Goal: Task Accomplishment & Management: Complete application form

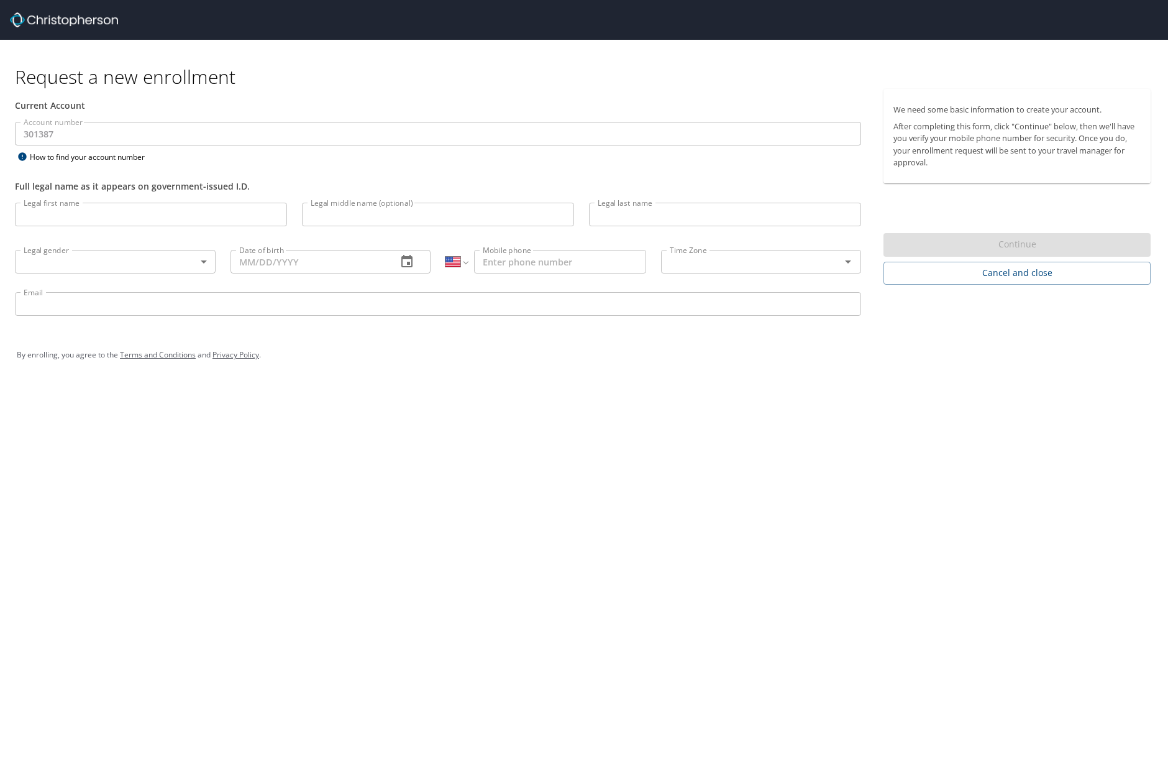
select select "US"
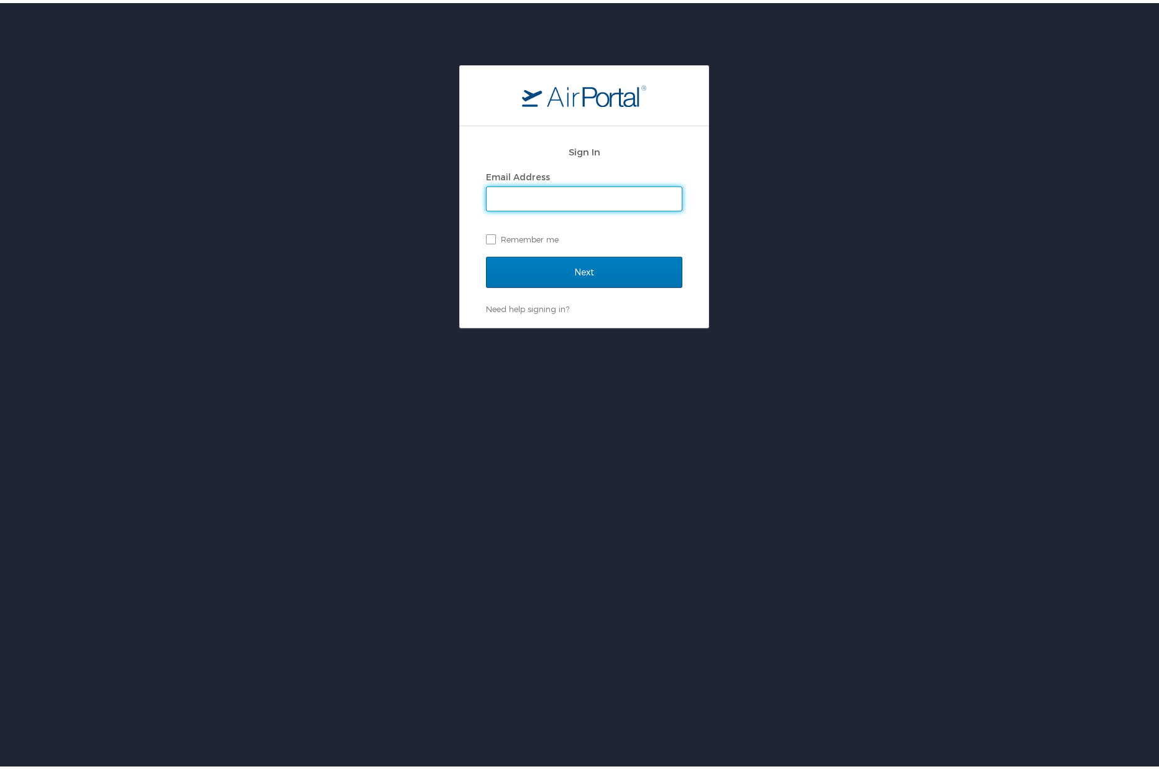
type input "fgilkey@endicott.edu"
click at [490, 235] on label "Remember me" at bounding box center [584, 236] width 196 height 19
click at [490, 235] on input "Remember me" at bounding box center [490, 235] width 8 height 8
checkbox input "true"
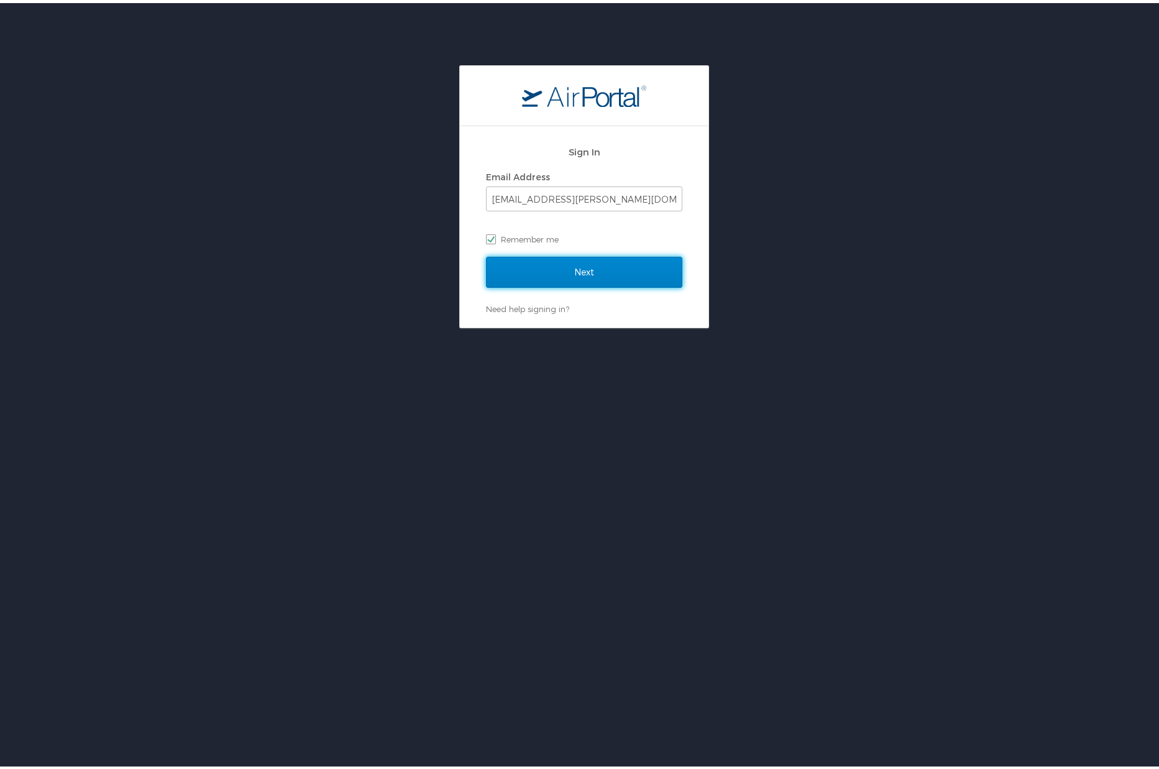
click at [547, 254] on input "Next" at bounding box center [584, 269] width 196 height 31
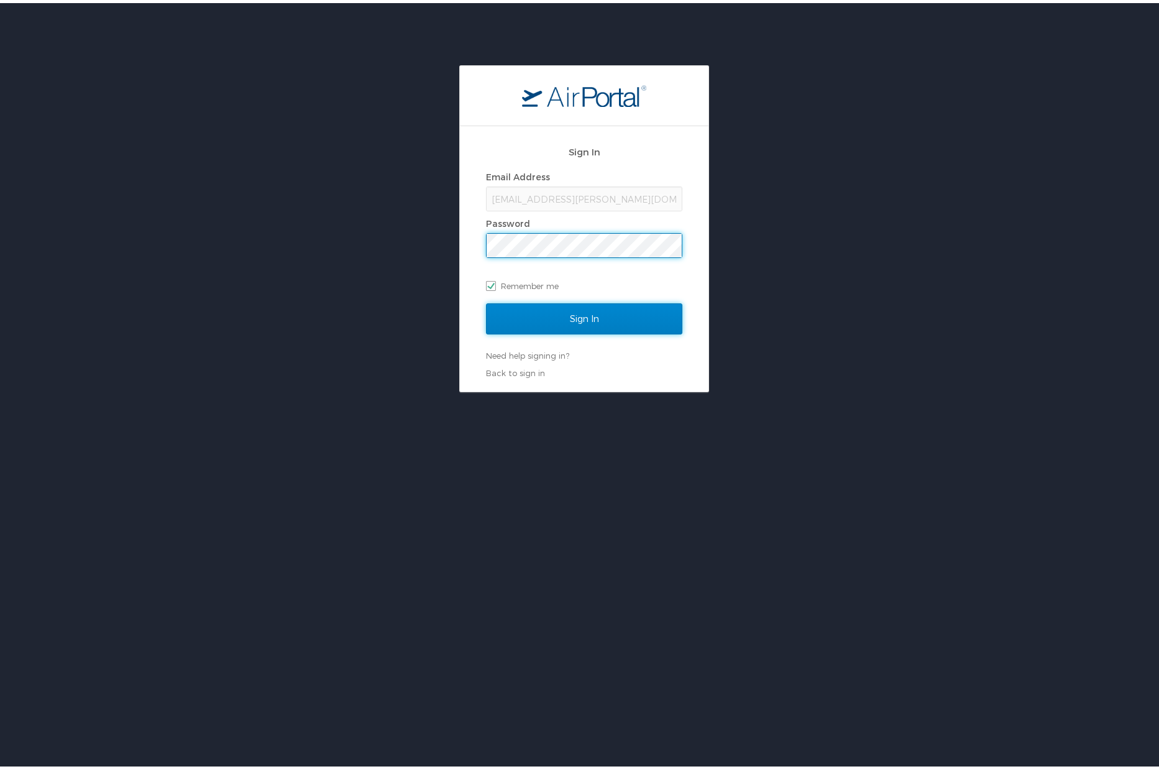
click at [583, 318] on input "Sign In" at bounding box center [584, 315] width 196 height 31
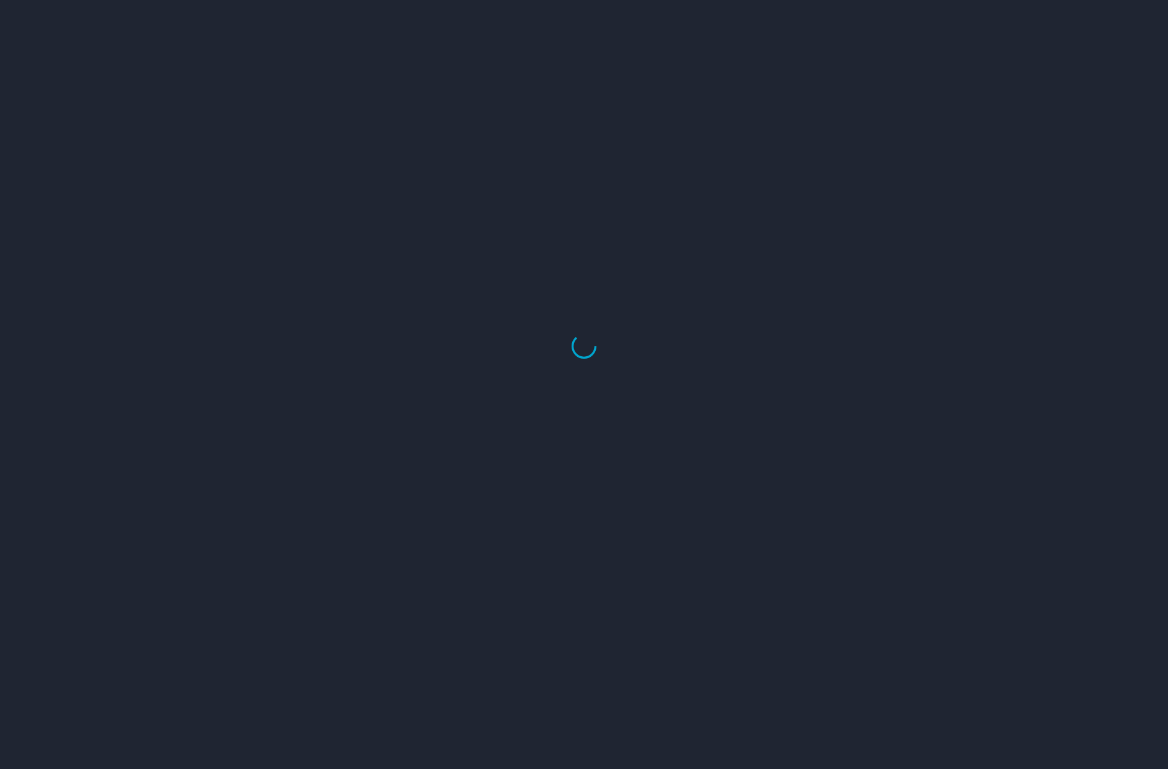
select select "US"
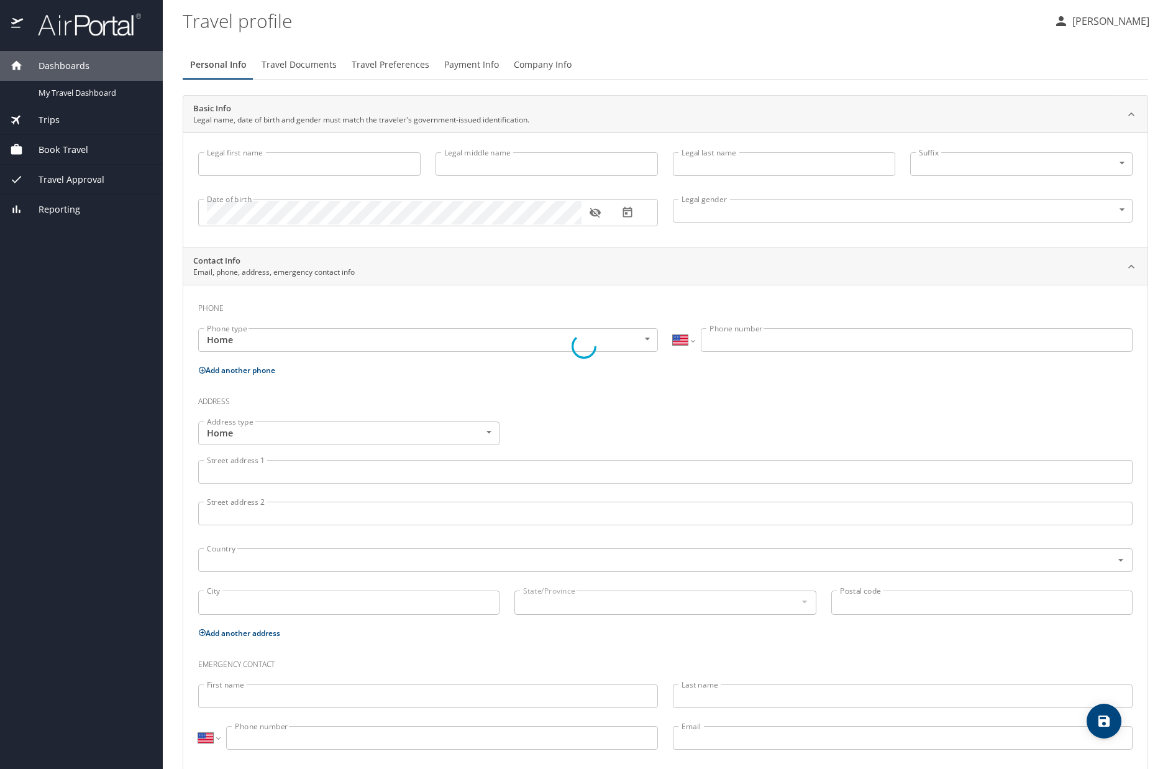
type input "Francesca"
type input "Gilkey"
type input "Female"
select select "US"
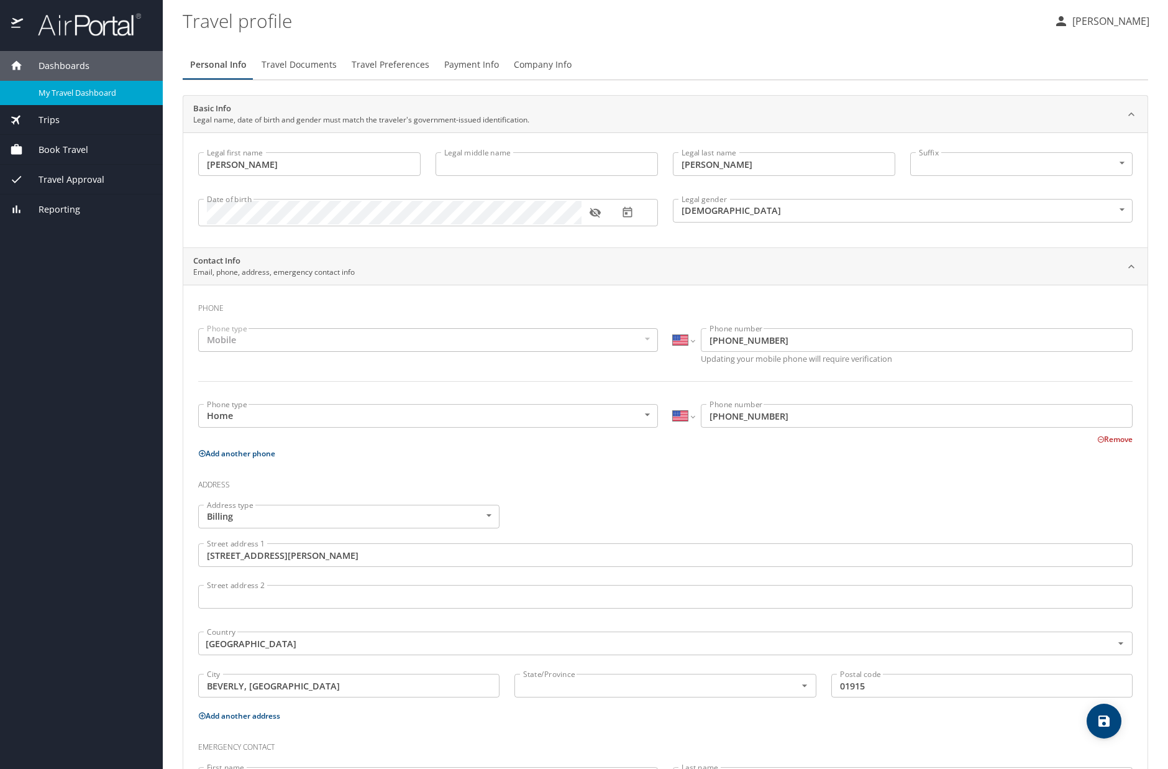
click at [69, 88] on span "My Travel Dashboard" at bounding box center [93, 93] width 109 height 12
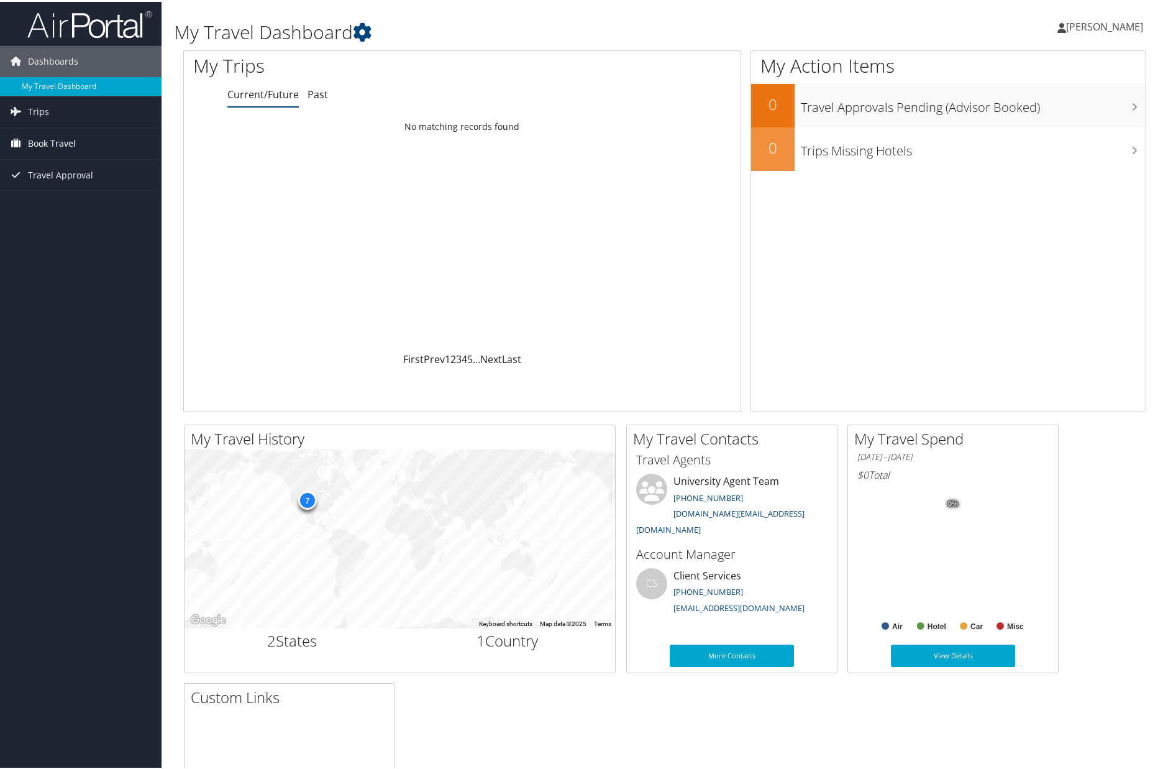
click at [65, 140] on span "Book Travel" at bounding box center [52, 141] width 48 height 31
click at [63, 164] on link "Agent Booking Request" at bounding box center [81, 166] width 162 height 19
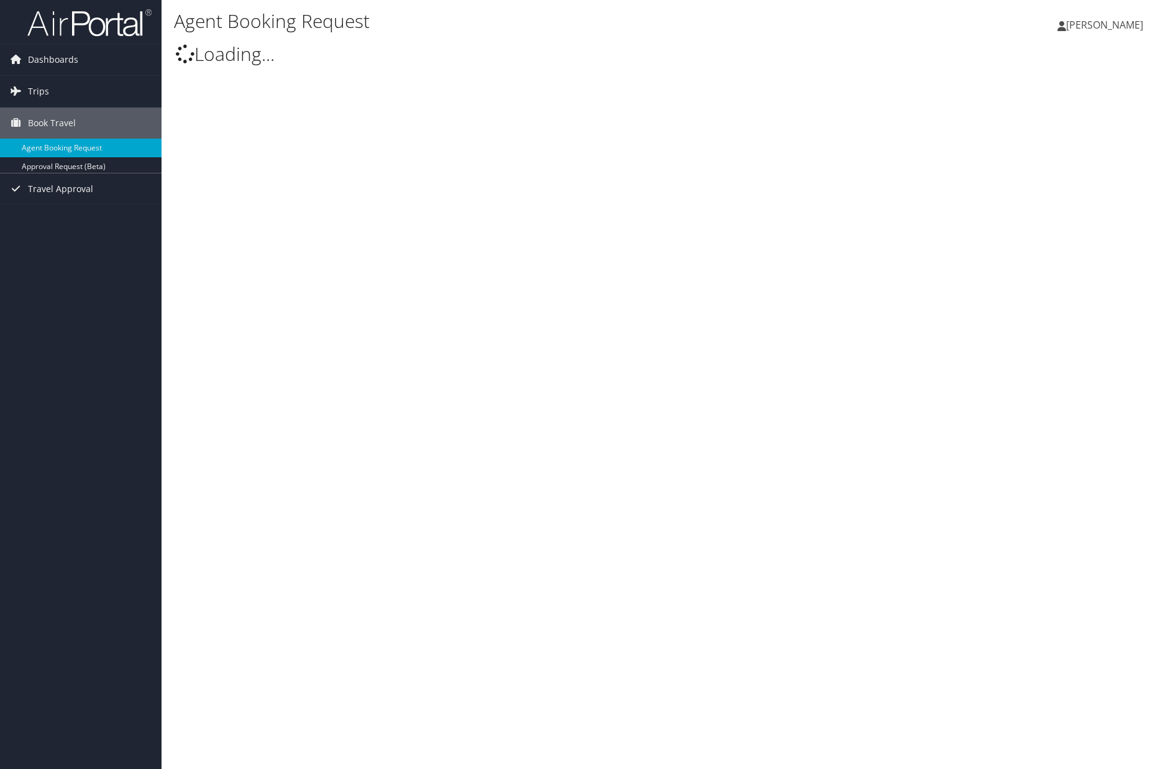
type input "[PERSON_NAME]"
select select "[DOMAIN_NAME][EMAIL_ADDRESS][DOMAIN_NAME]"
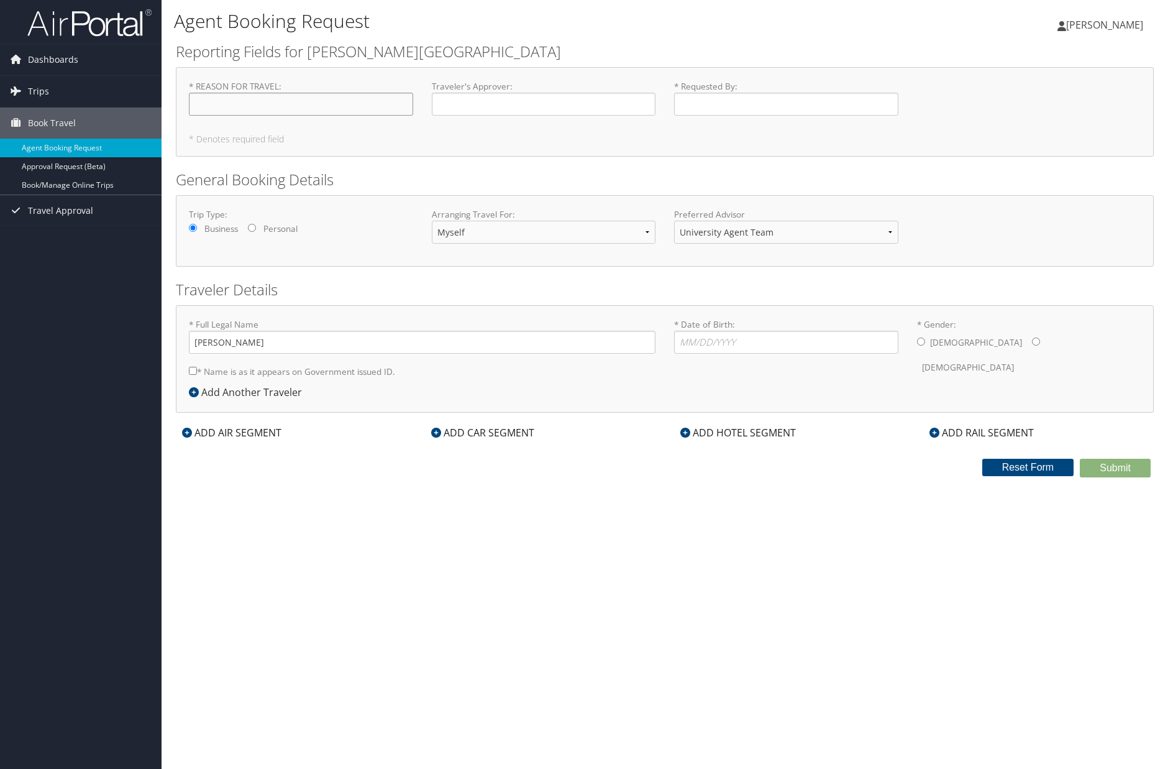
click at [218, 109] on input "* REASON FOR TRAVEL : Required" at bounding box center [301, 104] width 224 height 23
type input "Conference"
type input "[PERSON_NAME]"
click at [490, 236] on select "Myself Another Traveler Guest Traveler" at bounding box center [544, 232] width 224 height 23
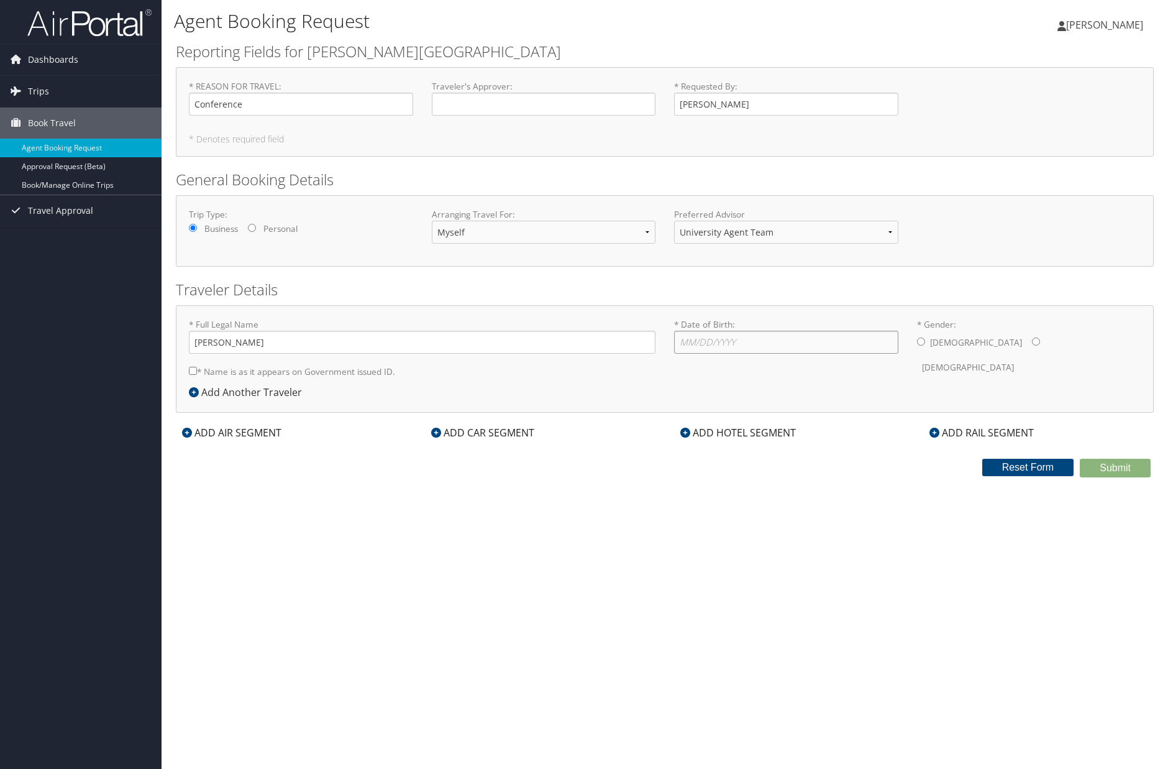
click at [679, 345] on input "* Date of Birth: Invalid Date" at bounding box center [786, 342] width 224 height 23
type input "07/03/1977"
click at [1032, 342] on input "* Gender: Male Female" at bounding box center [1036, 341] width 8 height 8
radio input "true"
click at [193, 372] on input "* Name is as it appears on Government issued ID." at bounding box center [193, 371] width 8 height 8
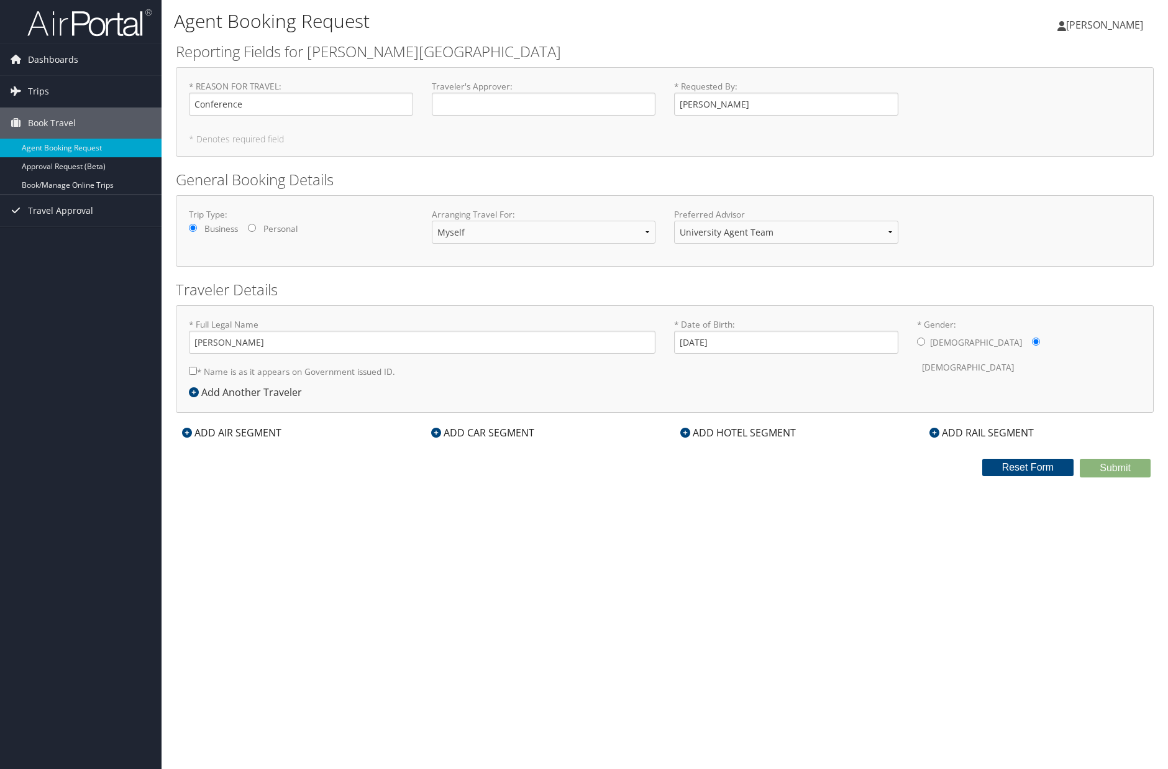
checkbox input "true"
click at [237, 437] on div "ADD AIR SEGMENT" at bounding box center [232, 432] width 112 height 15
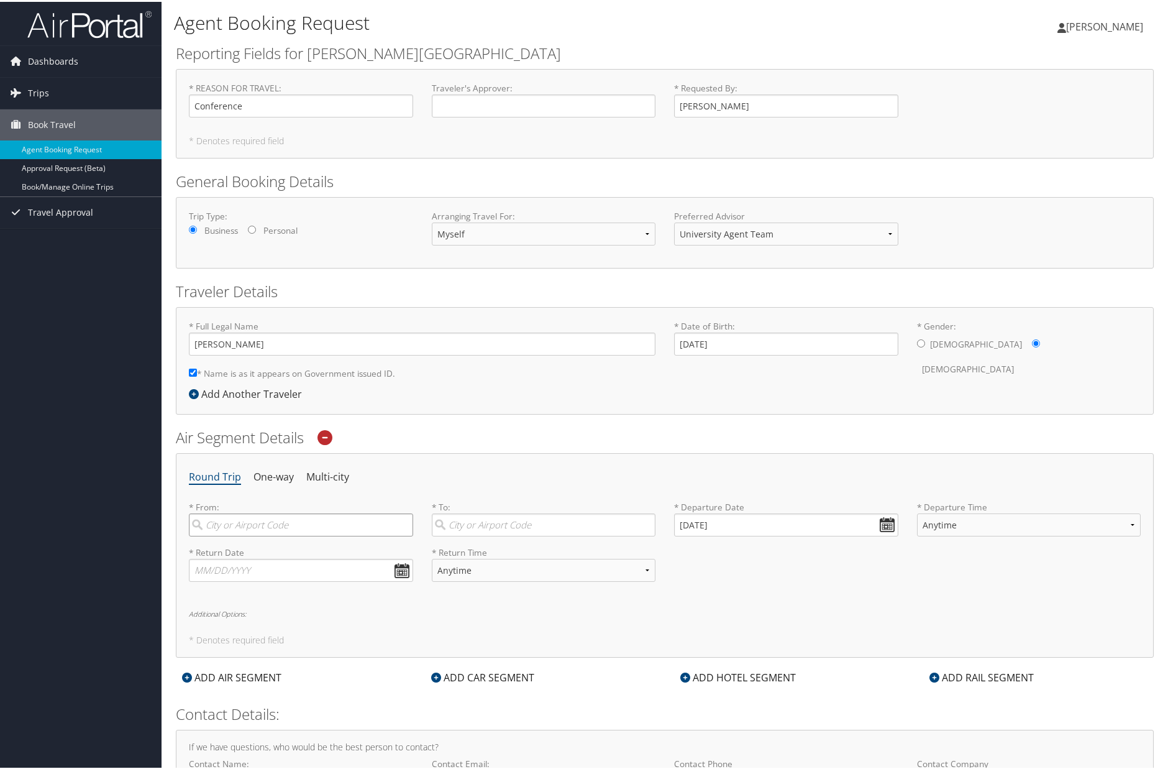
click at [260, 530] on input "search" at bounding box center [301, 522] width 224 height 23
click at [260, 546] on div "Boston (BOS MA)" at bounding box center [303, 549] width 208 height 16
click at [260, 534] on input "Boston" at bounding box center [301, 522] width 224 height 23
type input "Boston (BOS MA)"
click at [475, 521] on input "search" at bounding box center [544, 522] width 224 height 23
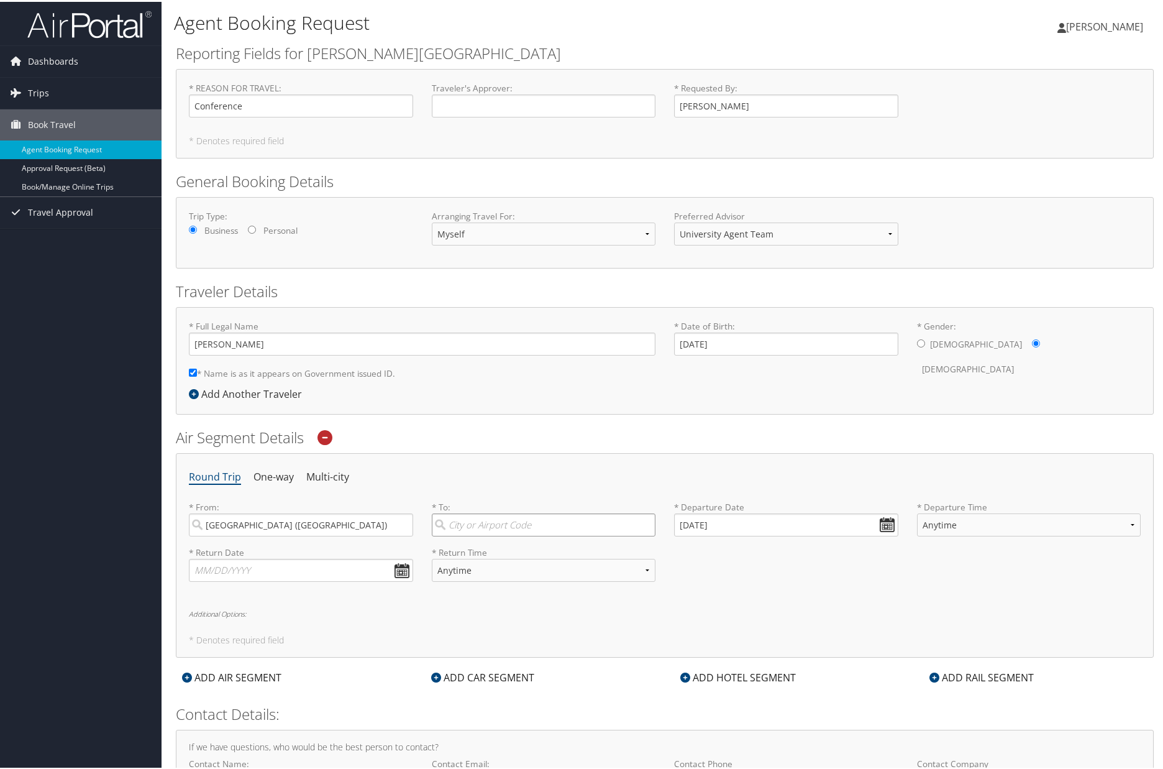
paste input "Bethesda, MD"
type input "Bethesda, MD"
click at [496, 492] on div "Round Trip One-way Multi-city * From: Boston (BOS MA) Required * To: Bethesda, …" at bounding box center [665, 553] width 978 height 204
click at [519, 526] on input "Bethesda, MD" at bounding box center [544, 522] width 224 height 23
click at [537, 490] on div "Round Trip One-way Multi-city * From: Boston (BOS MA) Required * To: Bethesda, …" at bounding box center [665, 553] width 978 height 204
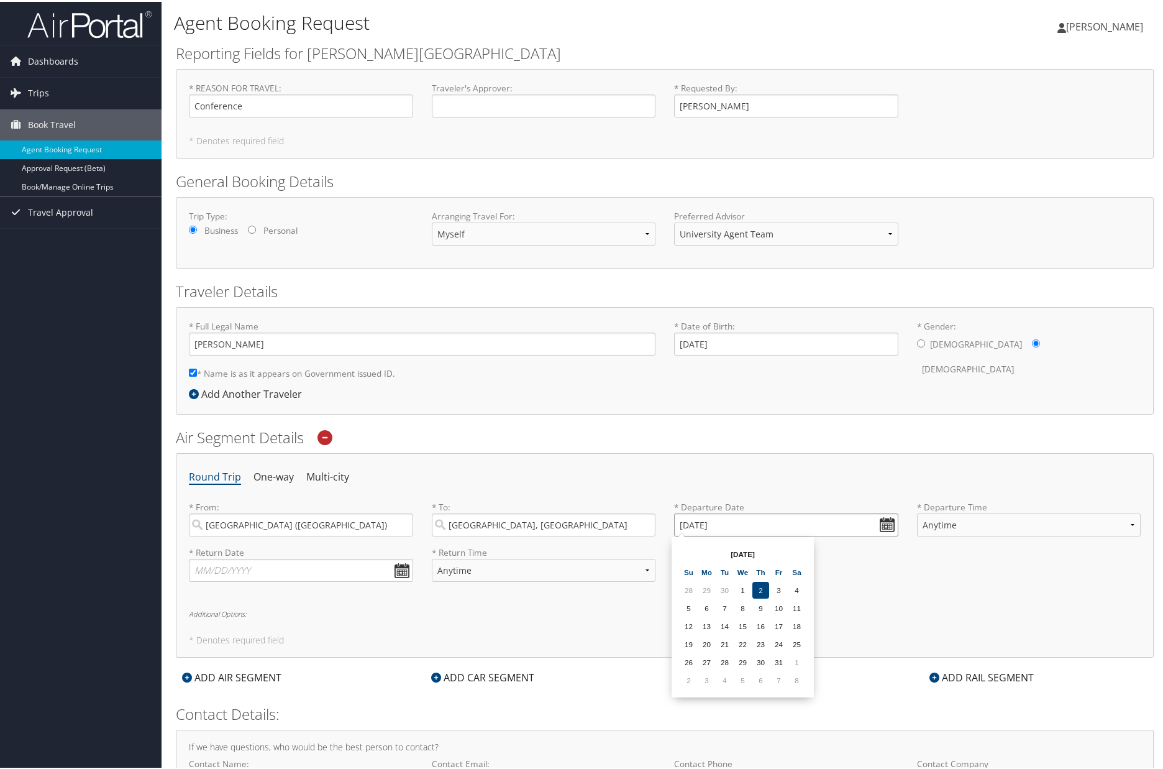
click at [883, 526] on input "10/02/2025" at bounding box center [786, 522] width 224 height 23
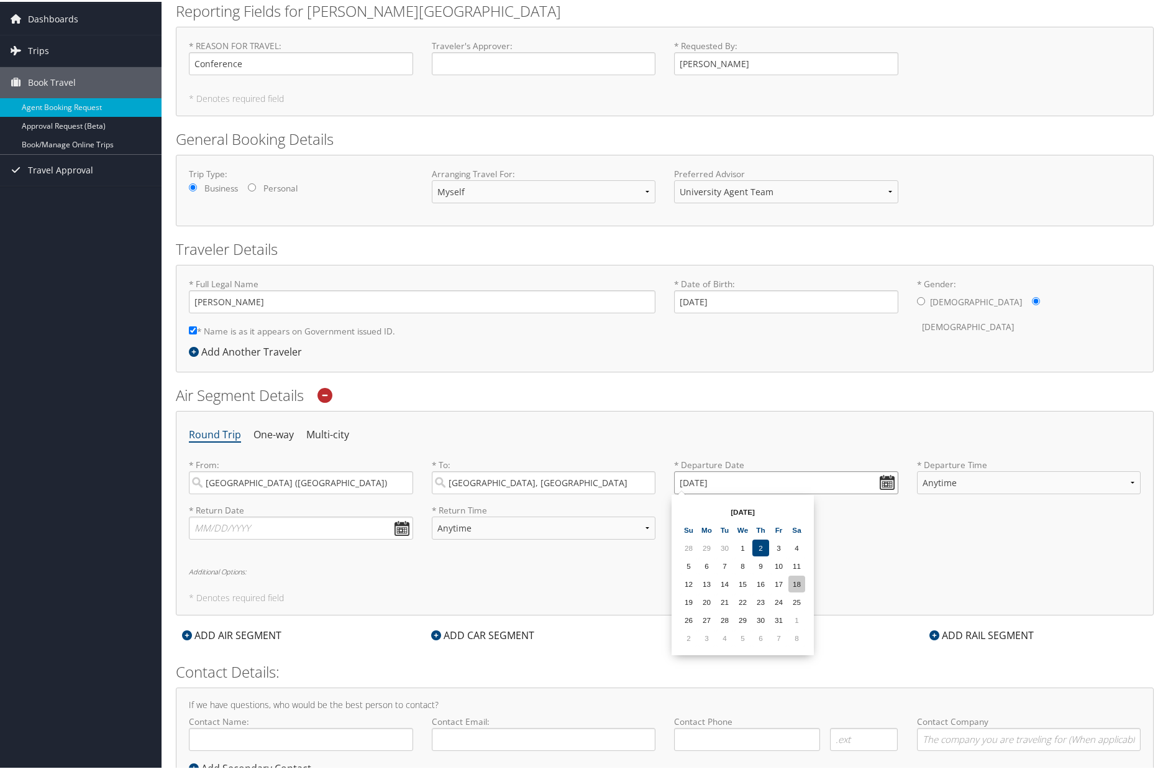
scroll to position [62, 0]
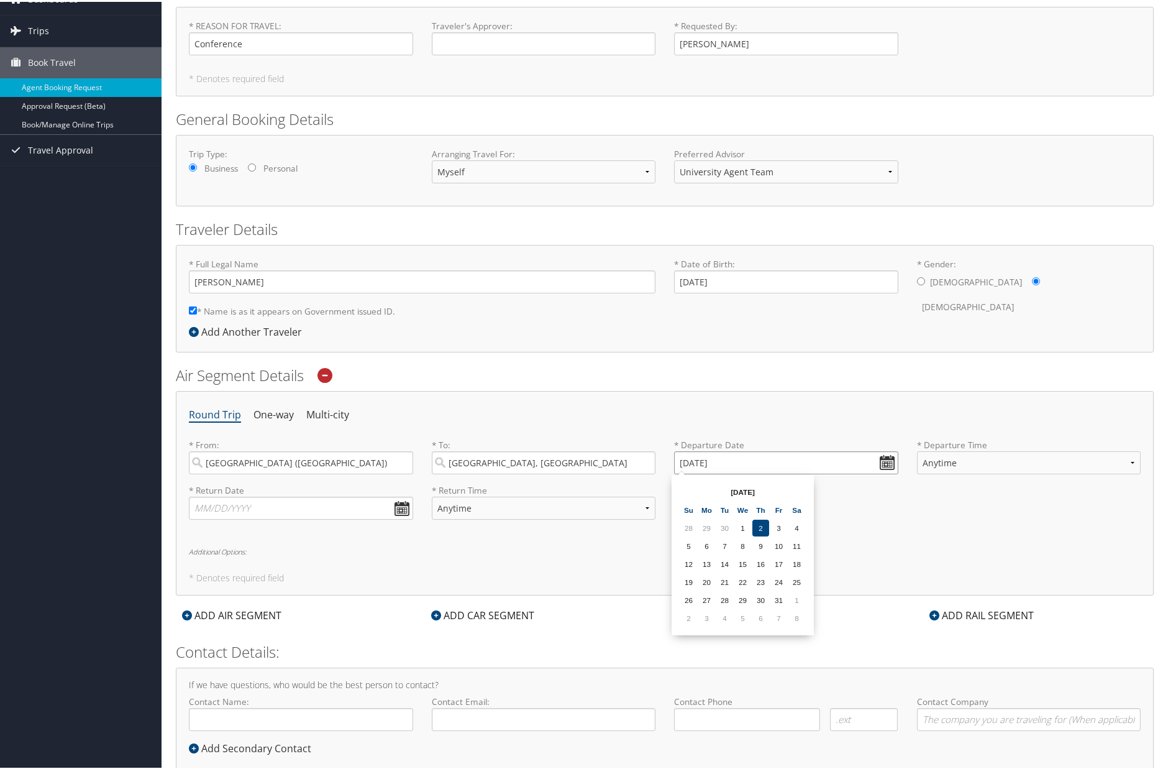
click at [680, 459] on input "10/02/2025" at bounding box center [786, 460] width 224 height 23
click at [687, 459] on input "10/02/2025" at bounding box center [786, 460] width 224 height 23
click at [680, 460] on input "10/02/2025" at bounding box center [786, 460] width 224 height 23
click at [889, 462] on input "Invalid date" at bounding box center [786, 460] width 224 height 23
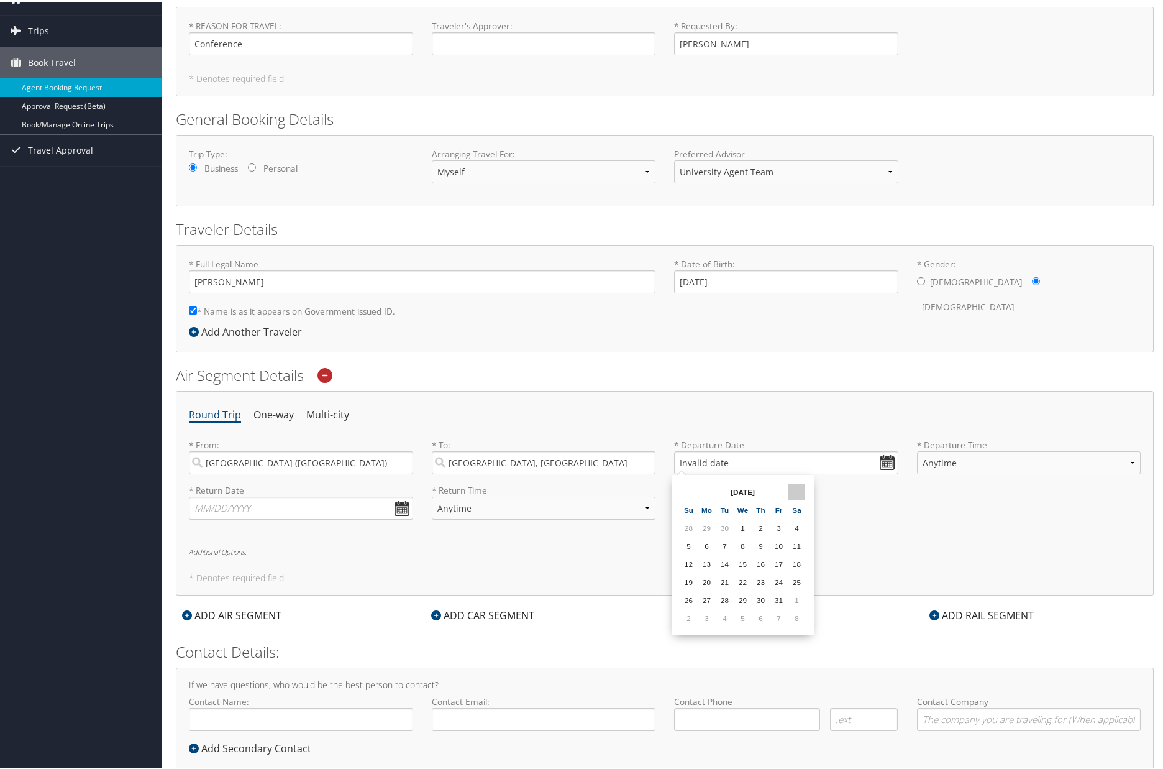
click at [801, 490] on th at bounding box center [797, 490] width 17 height 17
click at [795, 490] on th at bounding box center [797, 490] width 17 height 17
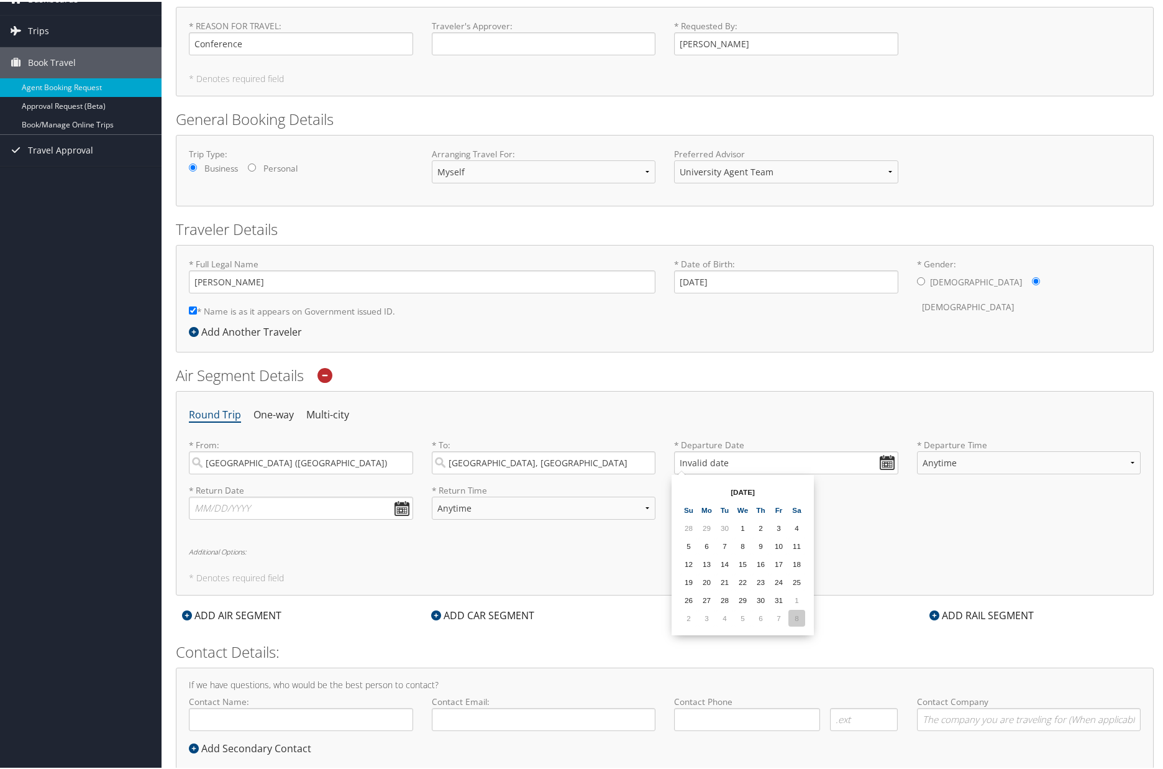
click at [801, 613] on td "8" at bounding box center [797, 616] width 17 height 17
click at [693, 462] on input "11/08/2025" at bounding box center [786, 460] width 224 height 23
click at [880, 462] on input "Invalid date" at bounding box center [786, 460] width 224 height 23
click at [792, 615] on td "8" at bounding box center [797, 616] width 17 height 17
click at [881, 457] on input "11/08/2025" at bounding box center [786, 460] width 224 height 23
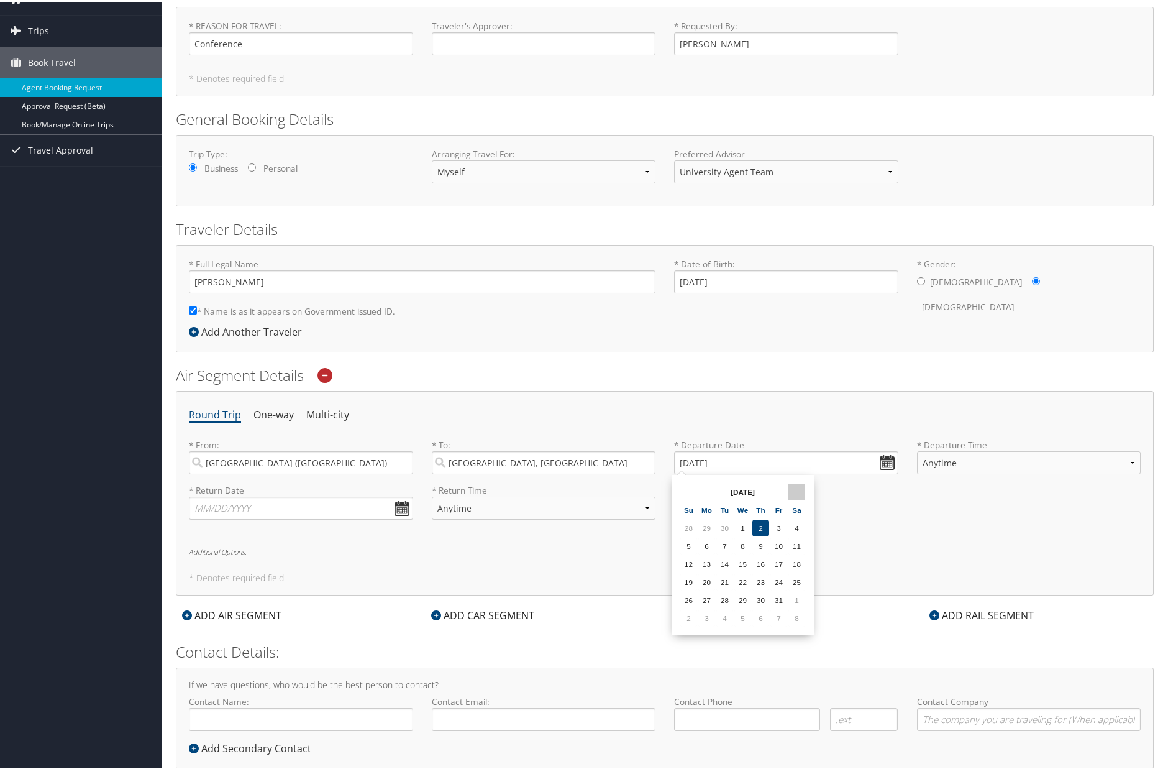
click at [801, 486] on th at bounding box center [797, 490] width 17 height 17
click at [688, 559] on td "9" at bounding box center [688, 562] width 17 height 17
type input "11/09/2025"
click at [963, 459] on select "Anytime Early Morning (5AM-7AM) Morning (7AM-12PM) Afternoon (12PM-5PM) Evening…" at bounding box center [1029, 460] width 224 height 23
select select "12PM-5PM"
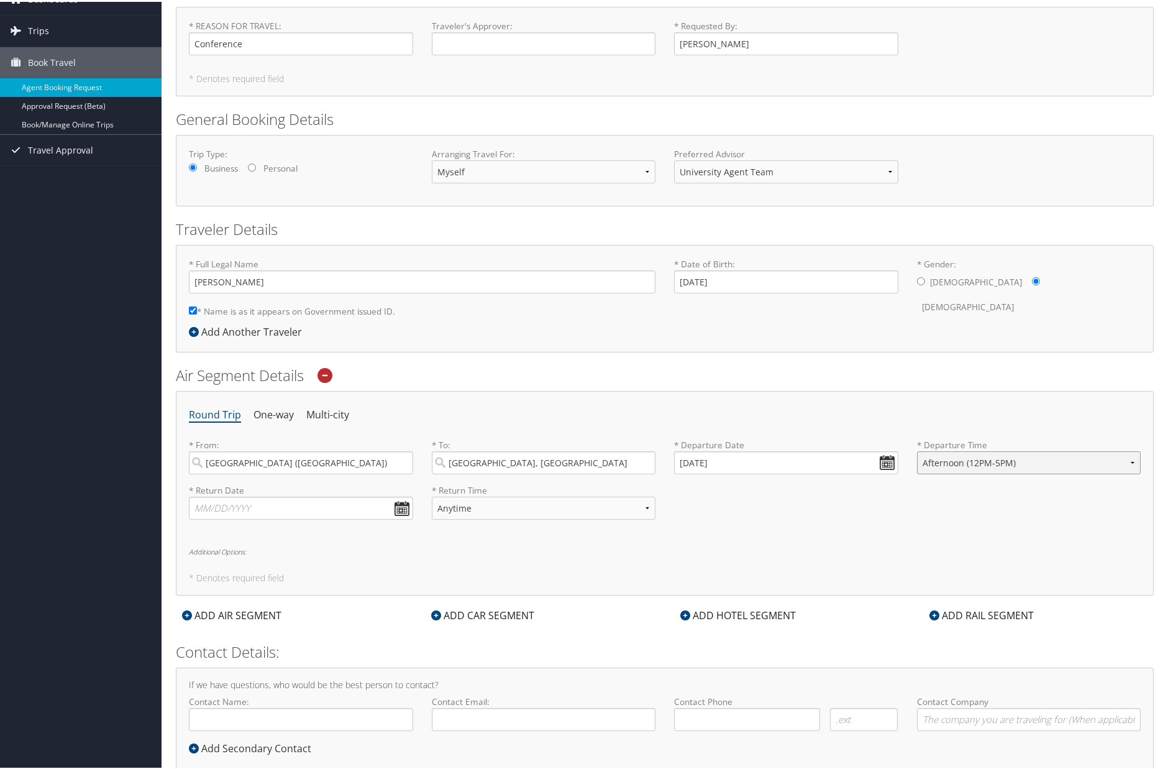
click at [917, 449] on select "Anytime Early Morning (5AM-7AM) Morning (7AM-12PM) Afternoon (12PM-5PM) Evening…" at bounding box center [1029, 460] width 224 height 23
click at [400, 507] on input "text" at bounding box center [301, 506] width 224 height 23
click at [311, 531] on th at bounding box center [314, 535] width 17 height 17
click at [241, 608] on td "11" at bounding box center [242, 607] width 17 height 17
type input "11/11/2025"
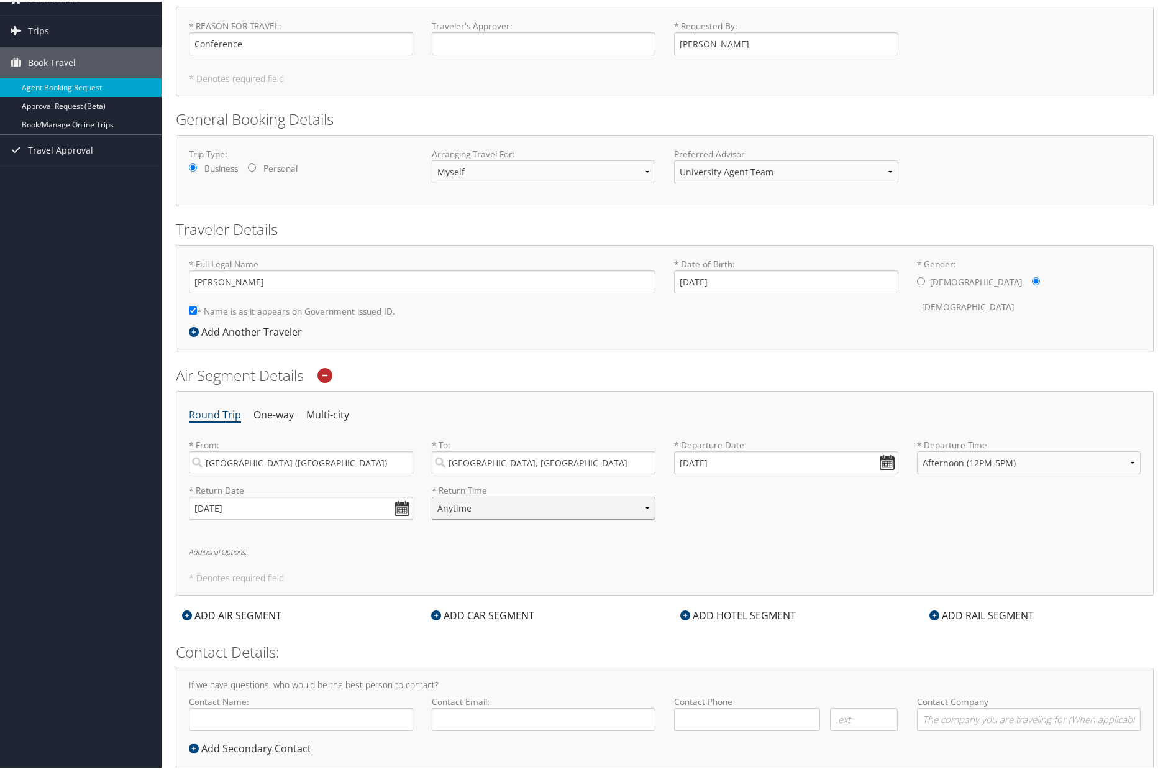
click at [639, 503] on select "Anytime Early Morning (5AM-7AM) Morning (7AM-12PM) Afternoon (12PM-5PM) Evening…" at bounding box center [544, 506] width 224 height 23
select select "12PM-5PM"
click at [432, 495] on select "Anytime Early Morning (5AM-7AM) Morning (7AM-12PM) Afternoon (12PM-5PM) Evening…" at bounding box center [544, 506] width 224 height 23
click at [742, 613] on div "ADD HOTEL SEGMENT" at bounding box center [738, 613] width 128 height 15
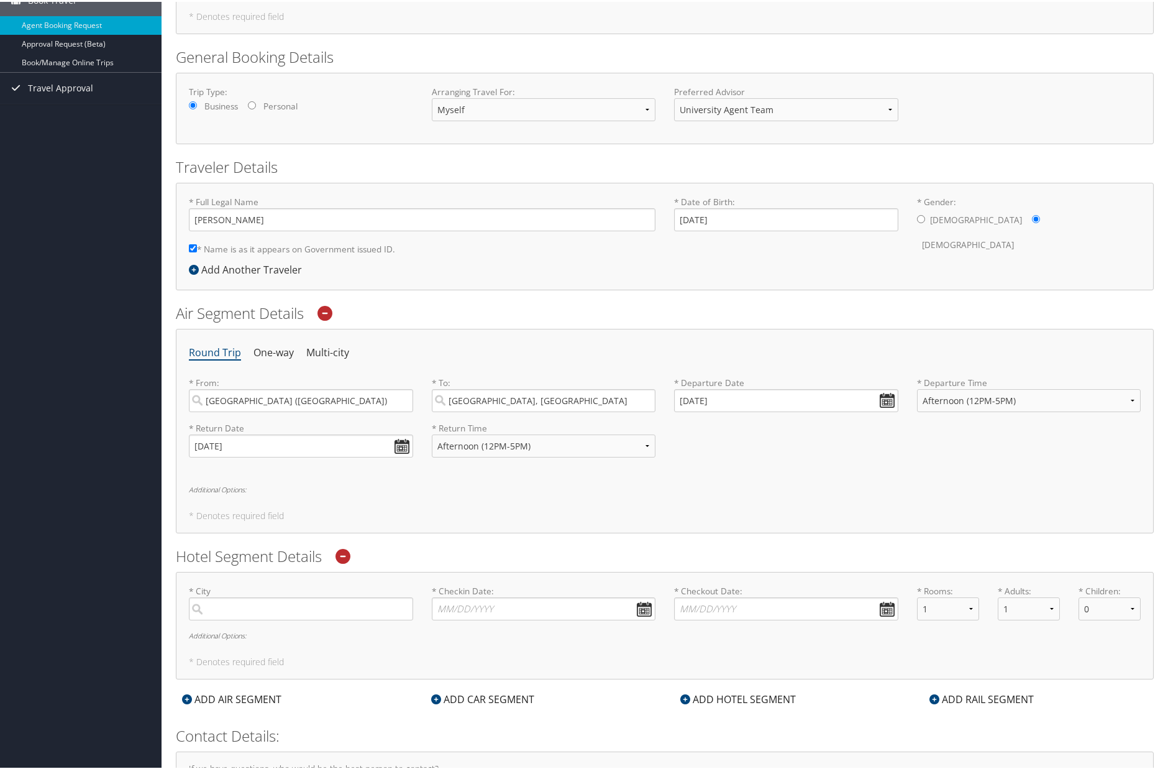
scroll to position [186, 0]
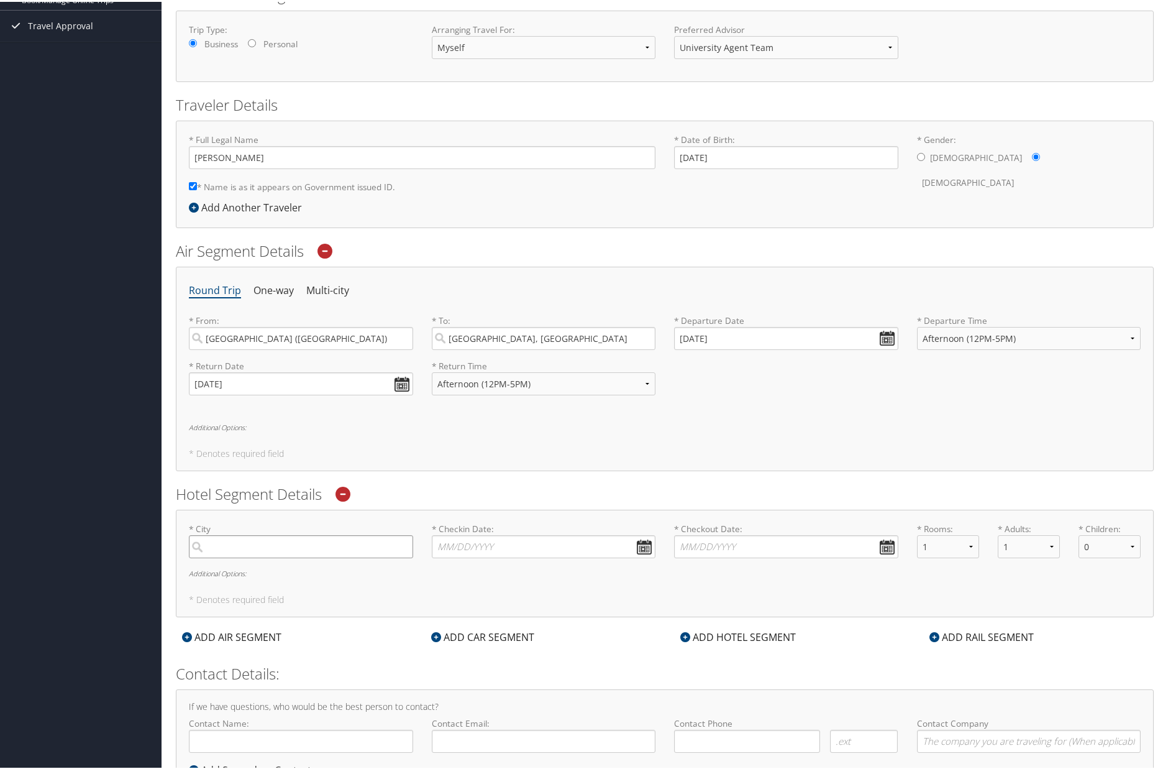
click at [330, 542] on input "search" at bounding box center [301, 544] width 224 height 23
paste input "Bethesda, MD"
click at [334, 526] on label "* City Bethesda, MD No results found -1 Required" at bounding box center [301, 538] width 224 height 35
click at [334, 533] on input "Bethesda, MD" at bounding box center [301, 544] width 224 height 23
click at [334, 526] on label "* City Bethesda, MD No results found -1 Required" at bounding box center [301, 538] width 224 height 35
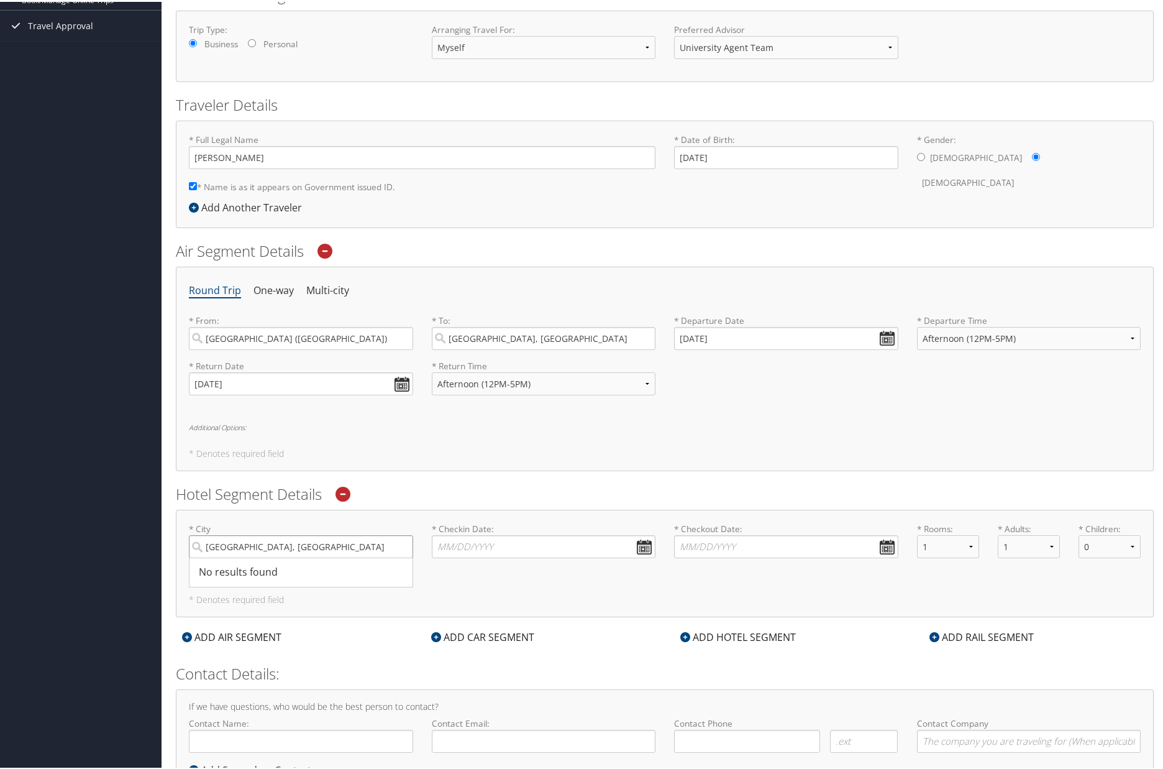
click at [334, 533] on input "Bethesda, MD" at bounding box center [301, 544] width 224 height 23
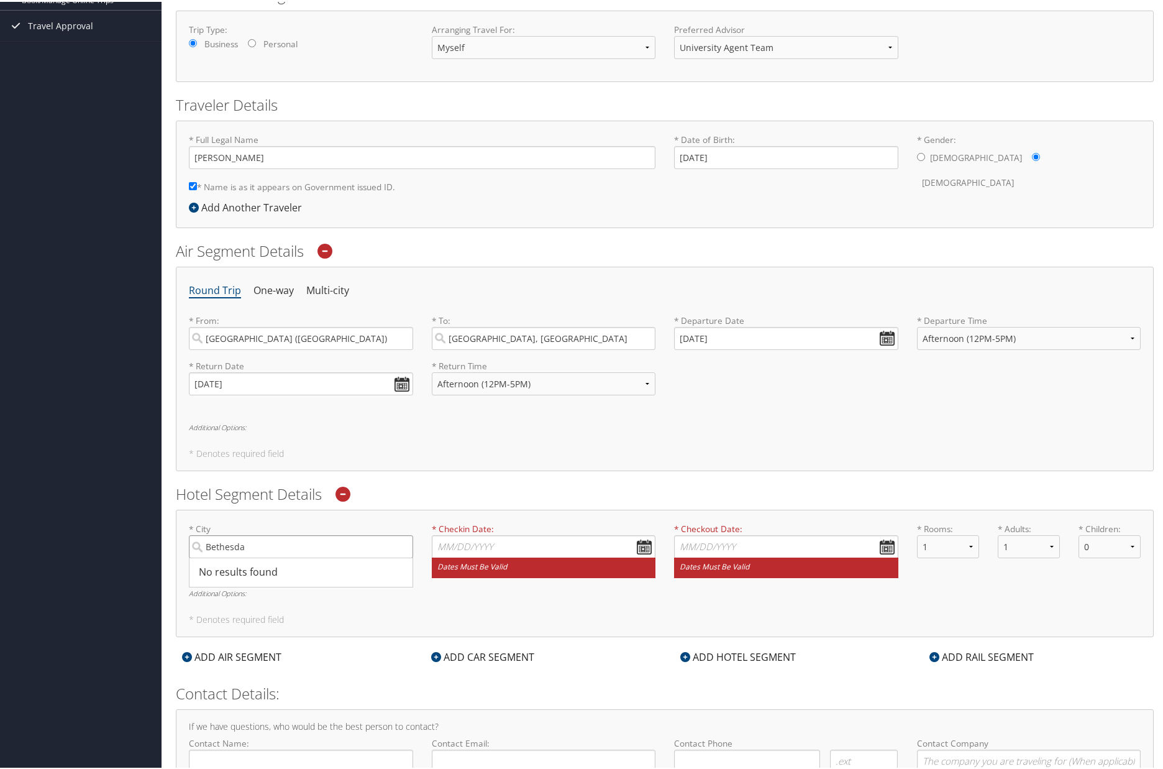
click at [277, 546] on input "Bethesda" at bounding box center [301, 544] width 224 height 23
type input "Bethesda, MD"
click at [314, 524] on label "* City Bethesda, MD No results found -1 Required" at bounding box center [301, 538] width 224 height 35
click at [314, 533] on input "Bethesda, MD" at bounding box center [301, 544] width 224 height 23
click at [325, 528] on label "* City Bethesda, MD No results found -1 Required" at bounding box center [301, 538] width 224 height 35
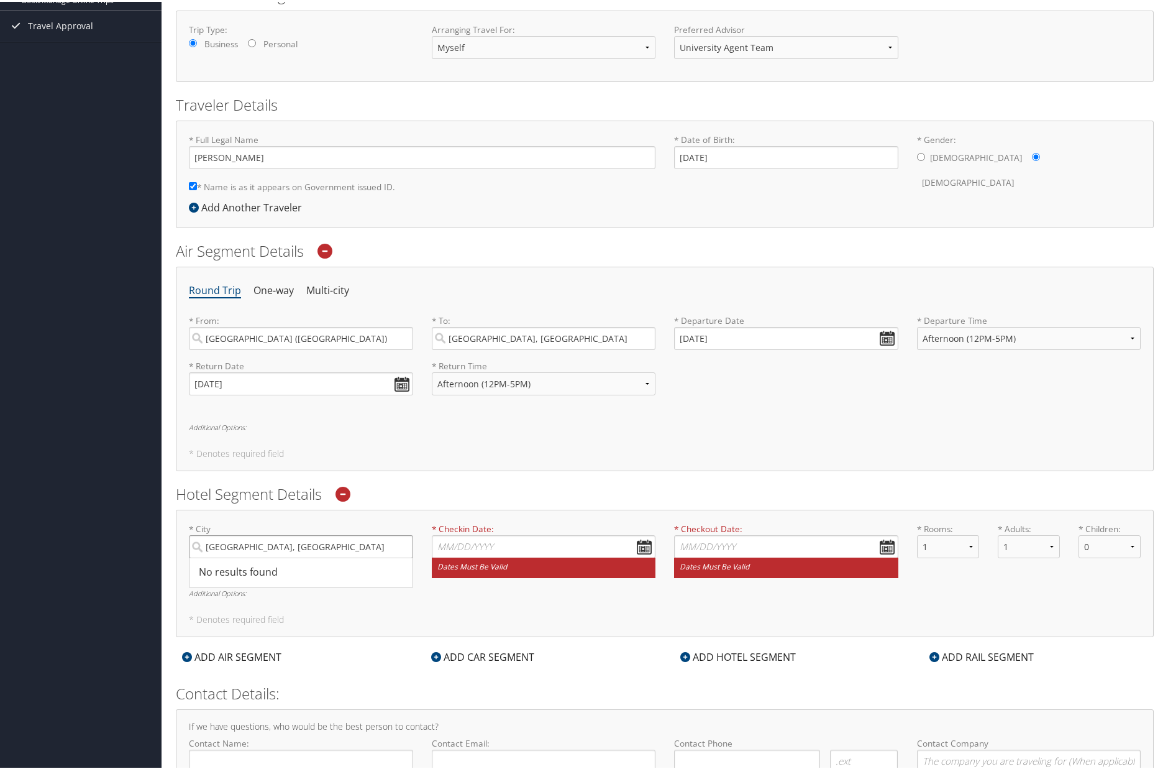
click at [325, 533] on input "Bethesda, MD" at bounding box center [301, 544] width 224 height 23
click at [341, 519] on div "* City Bethesda, MD No results found -1 Required * Checkin Date: Dates must be …" at bounding box center [665, 572] width 978 height 128
click at [644, 544] on input "* Checkin Date: Dates must be valid" at bounding box center [544, 544] width 224 height 23
click at [556, 572] on th at bounding box center [555, 573] width 17 height 17
click at [444, 646] on td "9" at bounding box center [447, 646] width 17 height 17
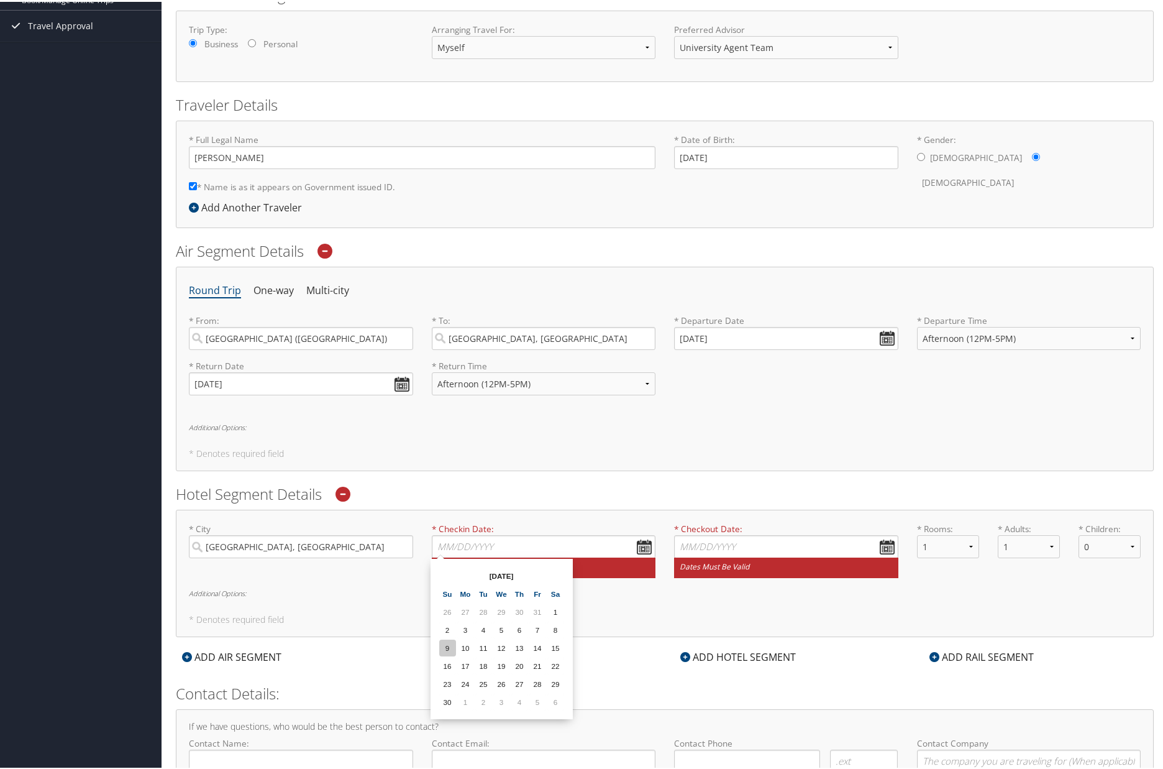
type input "11/09/2025"
click at [881, 544] on input "* Checkout Date: Dates must be valid" at bounding box center [786, 544] width 224 height 23
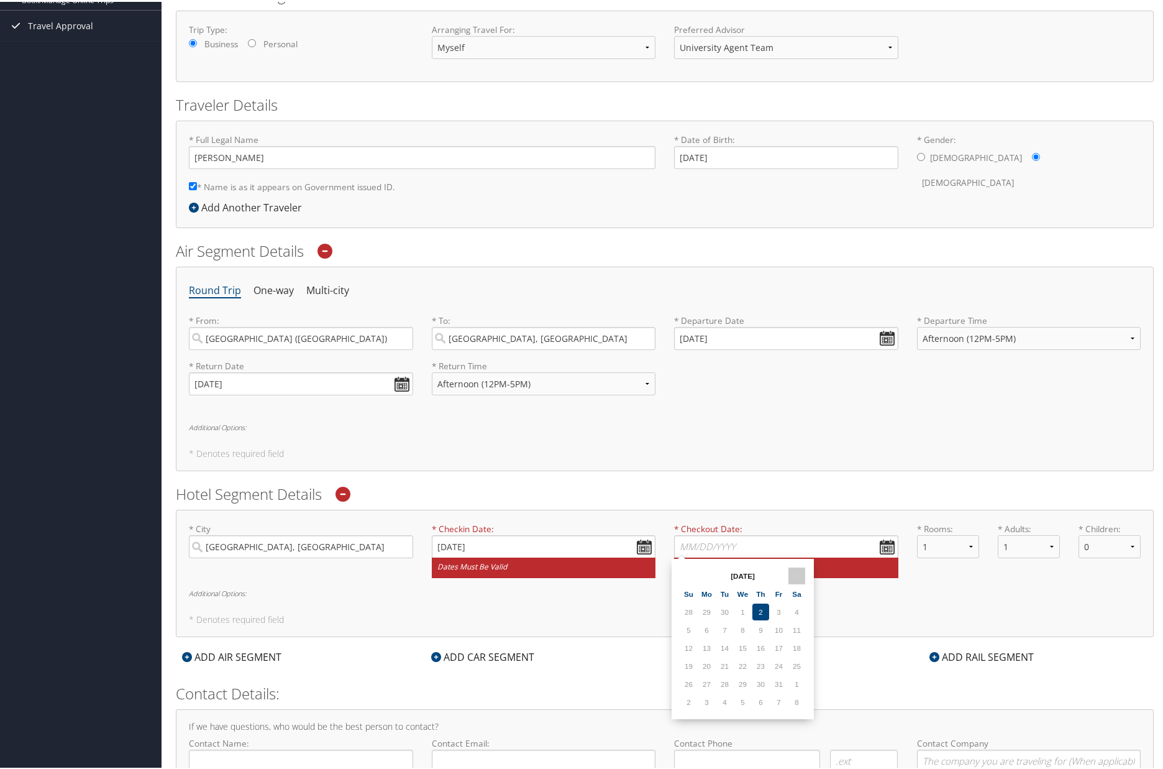
click at [802, 573] on th at bounding box center [797, 573] width 17 height 17
click at [723, 646] on td "11" at bounding box center [724, 646] width 17 height 17
type input "11/11/2025"
click at [551, 608] on div "* City Bethesda, MD No results found -1 Required * Checkin Date: 11/09/2025 Dat…" at bounding box center [665, 572] width 978 height 128
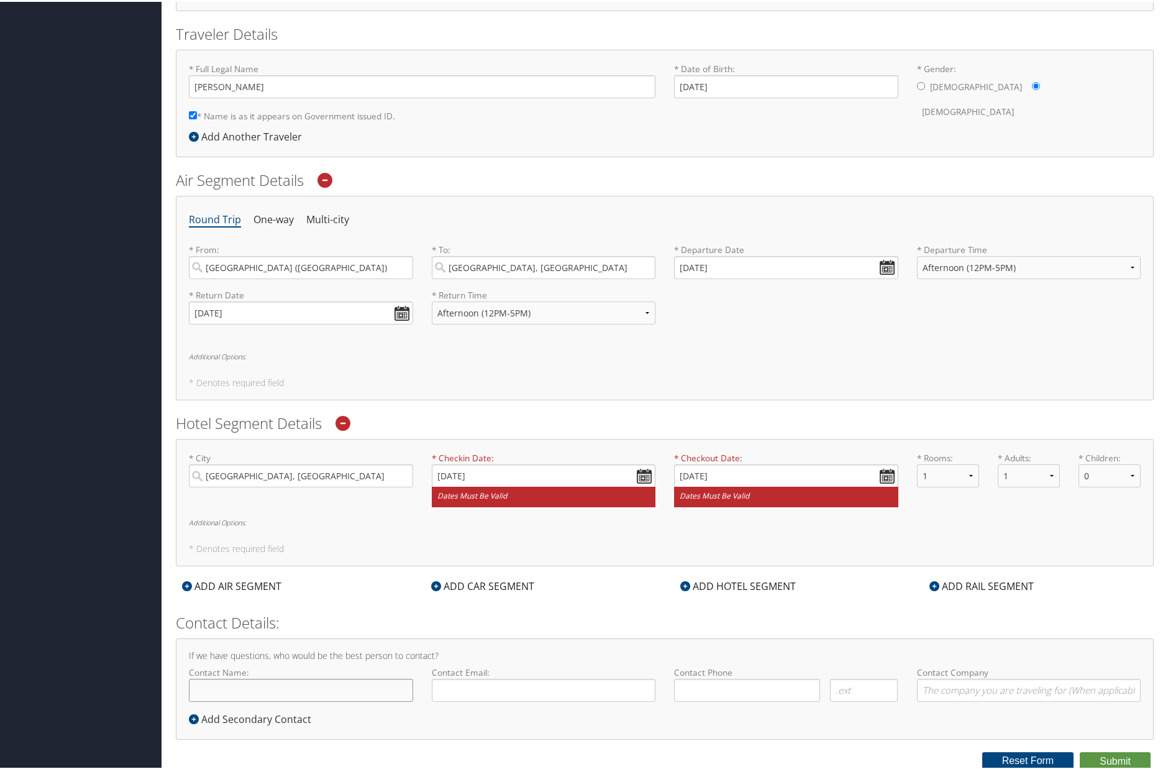
click at [285, 682] on input "Contact Name:" at bounding box center [301, 688] width 224 height 23
type input "[PERSON_NAME]"
click at [471, 684] on input "Contact Email:" at bounding box center [544, 688] width 224 height 23
type input "fgilkey@endicott.edu"
click at [705, 692] on input "( ) -" at bounding box center [747, 688] width 146 height 23
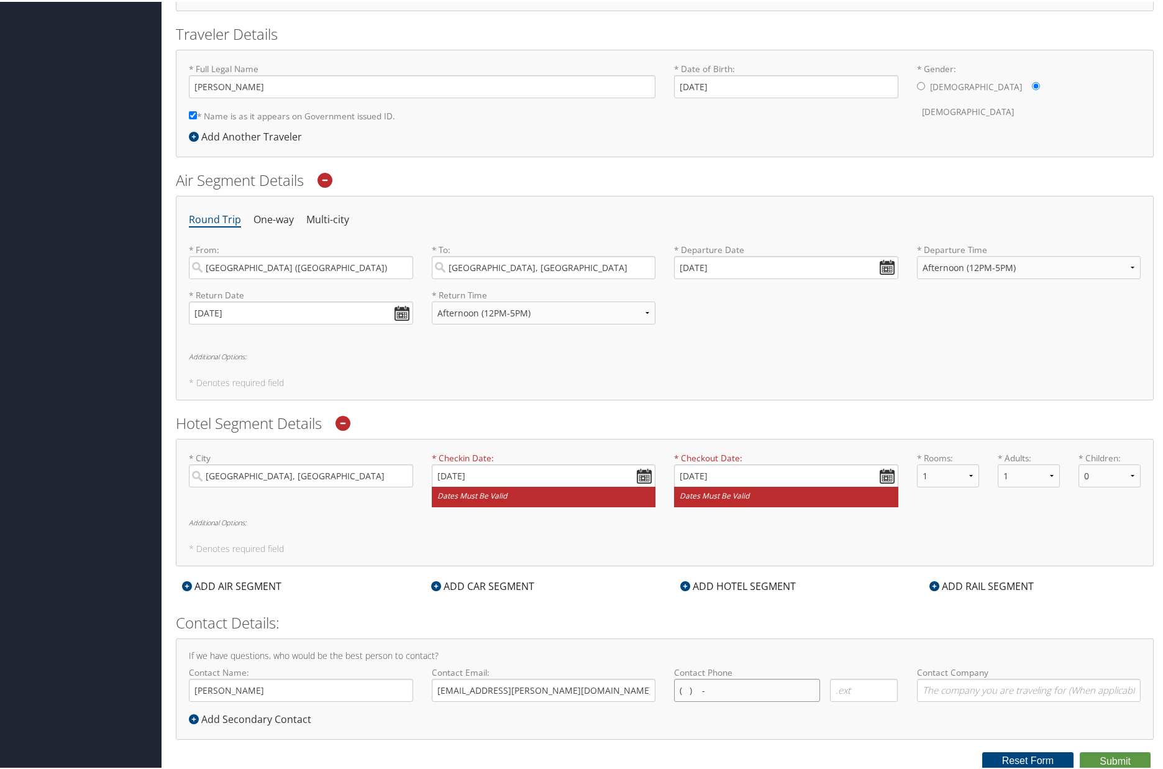
type input "( ) -"
type input "[PERSON_NAME][GEOGRAPHIC_DATA]"
type input "(978) 232-2061"
click at [787, 618] on h2 "Contact Details:" at bounding box center [665, 620] width 978 height 21
click at [953, 511] on div "* City Bethesda, MD No results found -1 Required * Checkin Date: 11/09/2025 Dat…" at bounding box center [665, 482] width 971 height 65
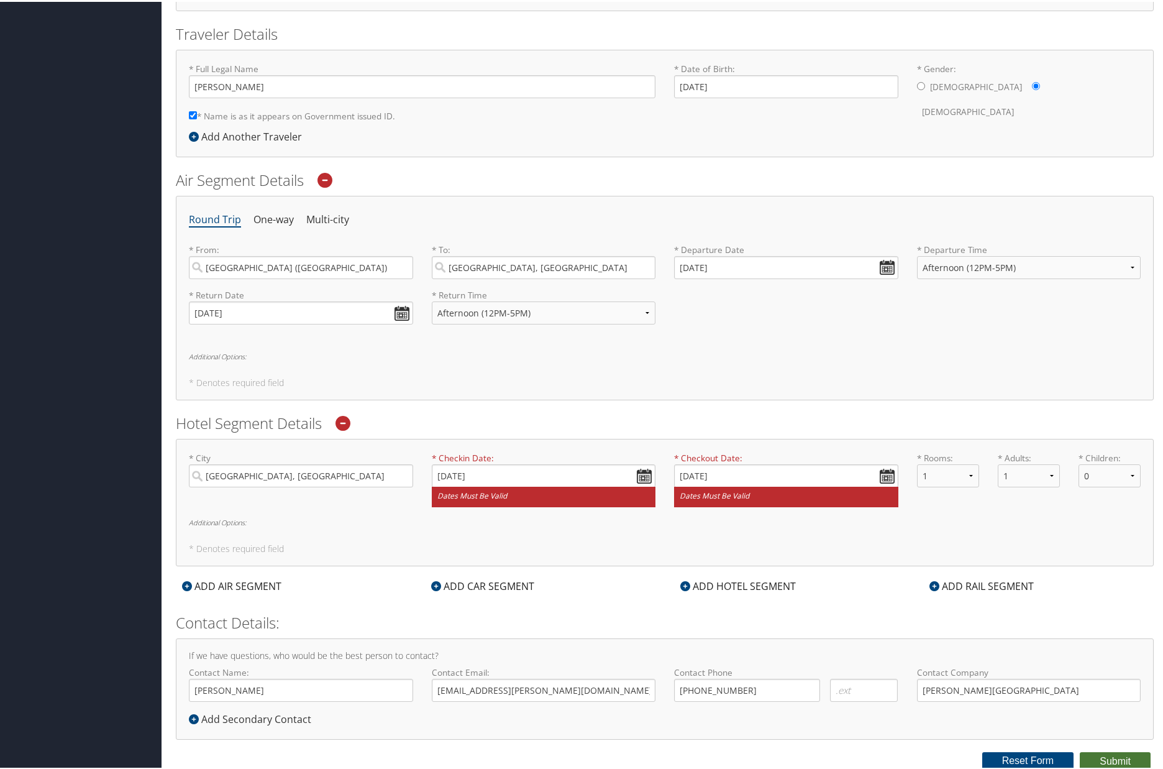
click at [1105, 761] on button "Submit" at bounding box center [1115, 759] width 71 height 19
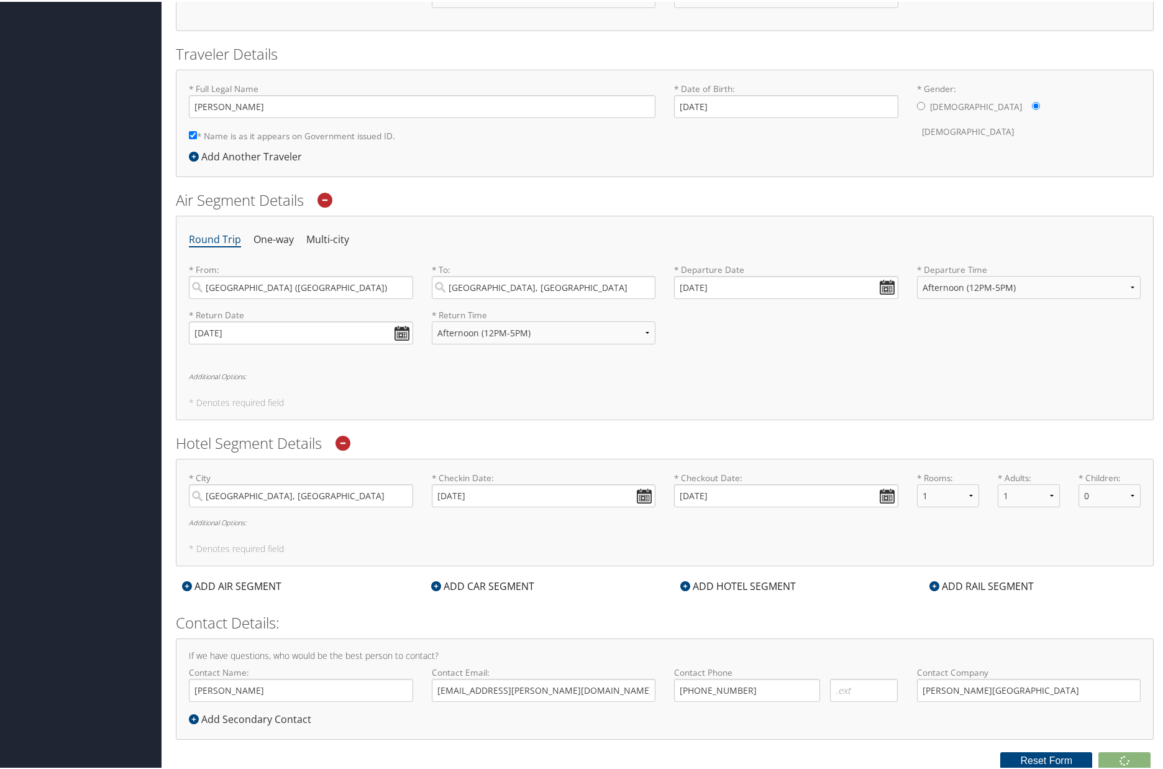
scroll to position [237, 0]
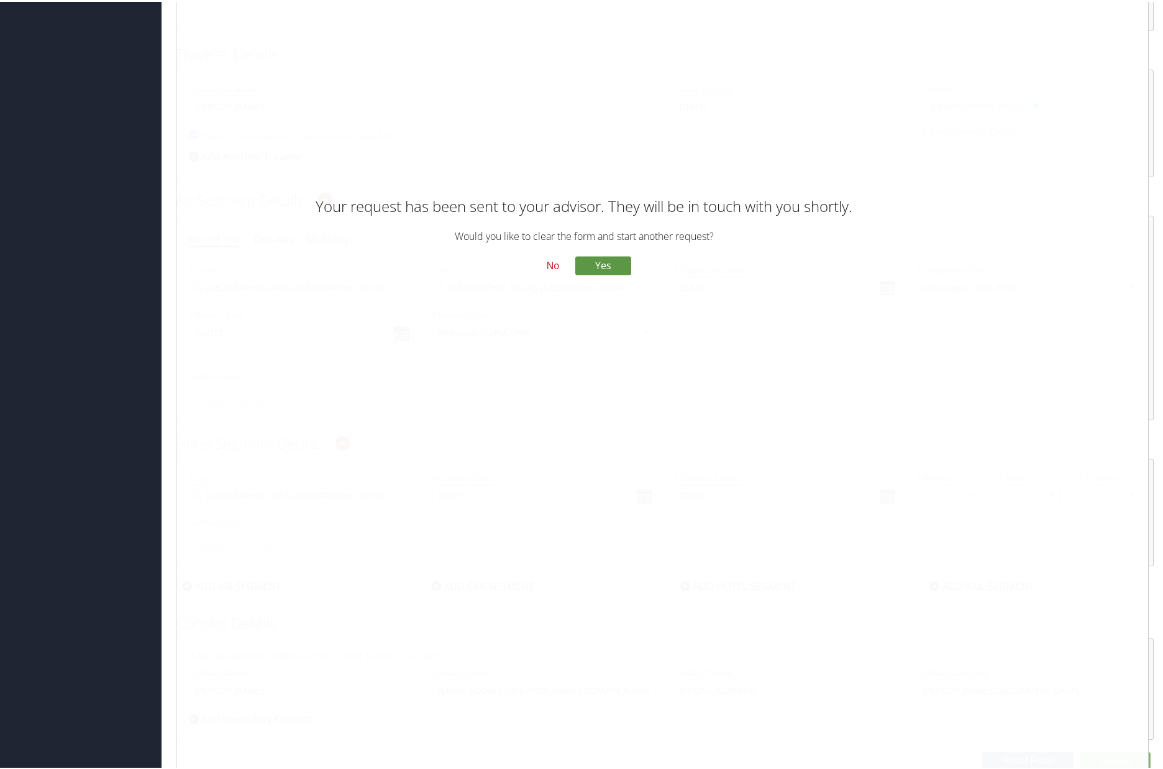
click at [554, 268] on button "No" at bounding box center [553, 264] width 32 height 21
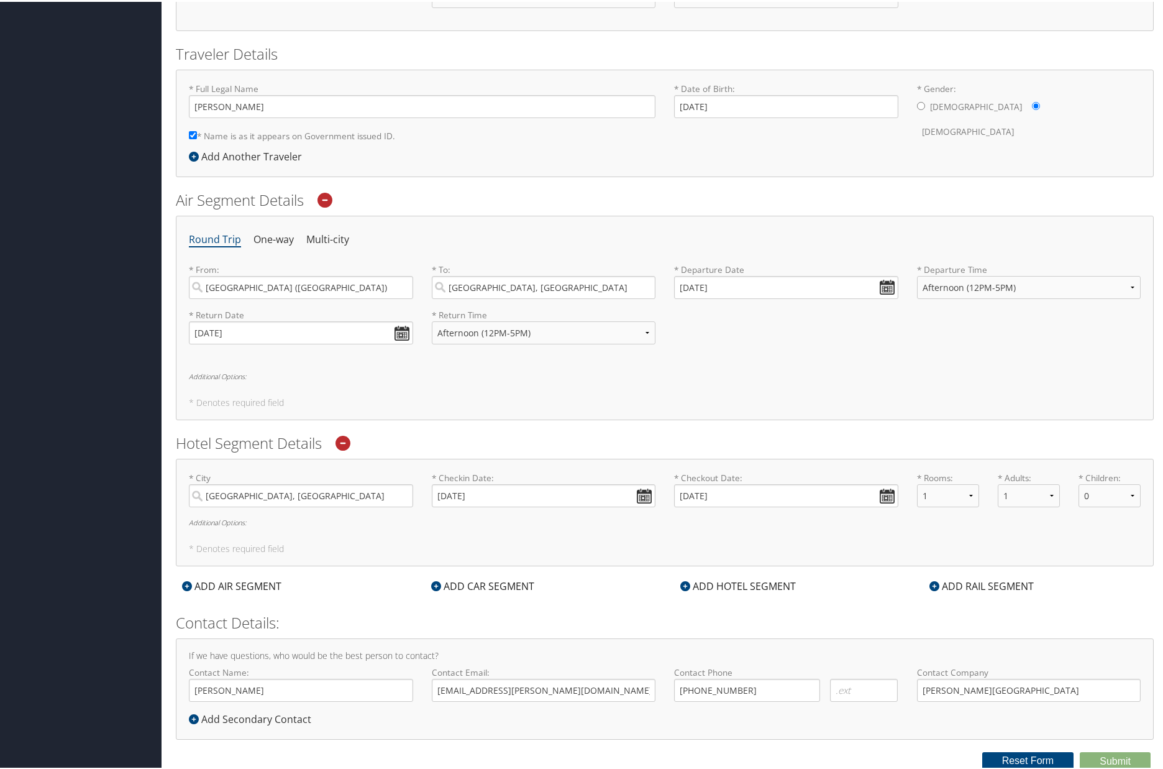
scroll to position [0, 0]
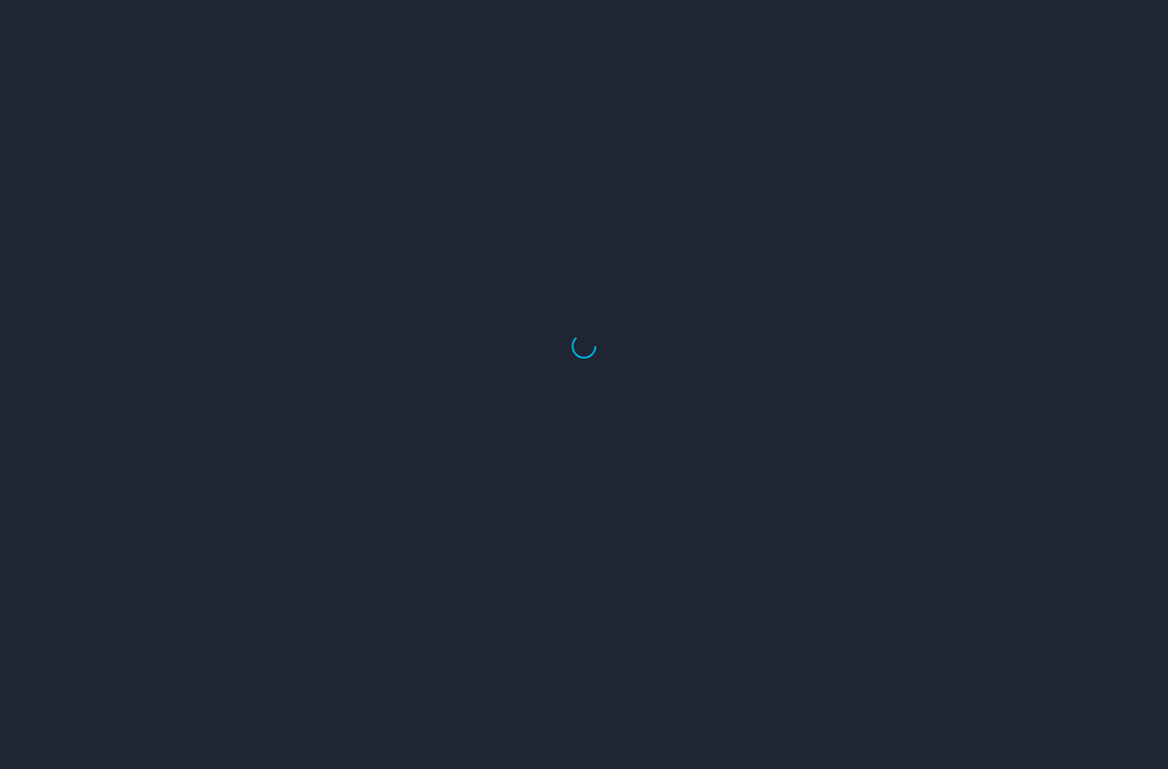
select select "US"
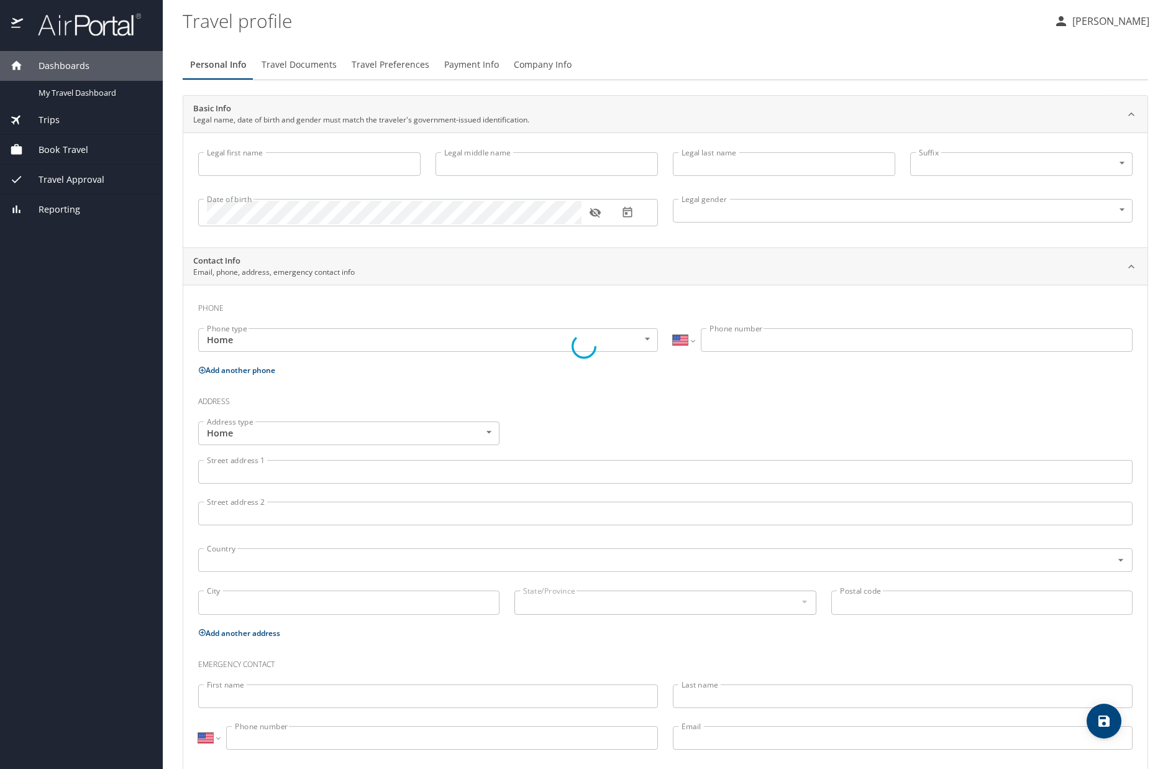
type input "Francesca"
type input "Gilkey"
type input "Female"
select select "US"
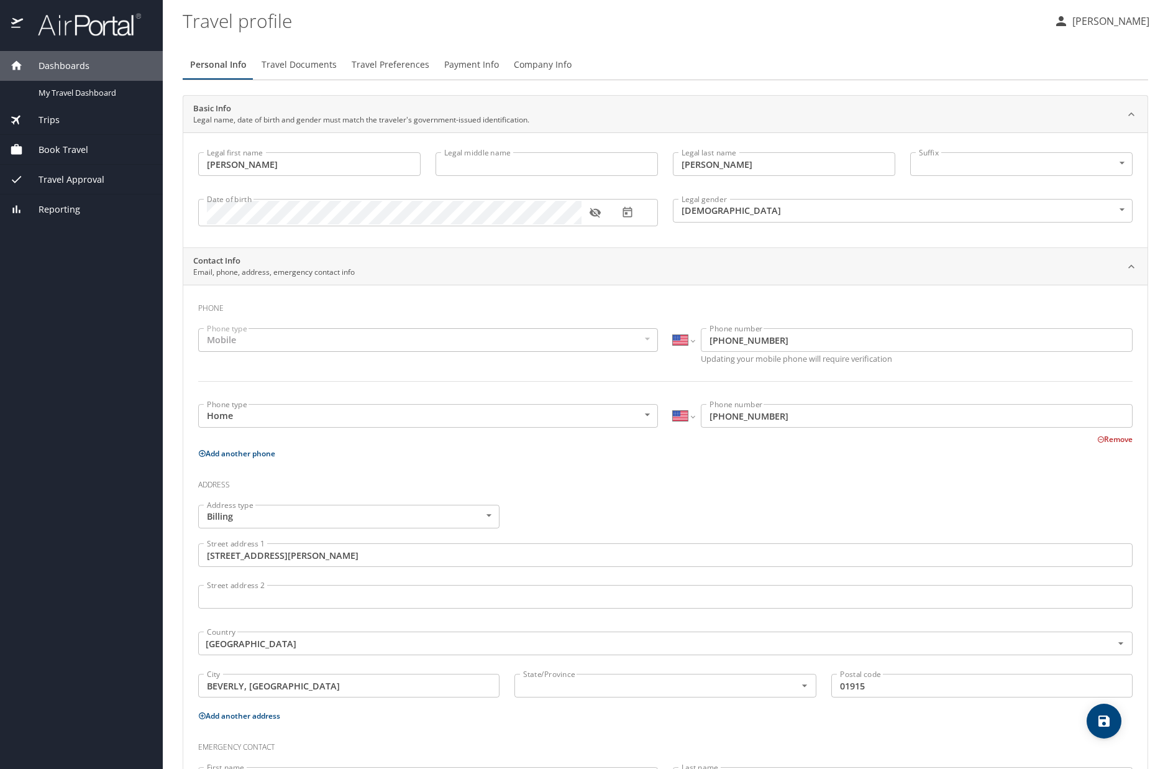
click at [462, 62] on span "Payment Info" at bounding box center [471, 65] width 55 height 16
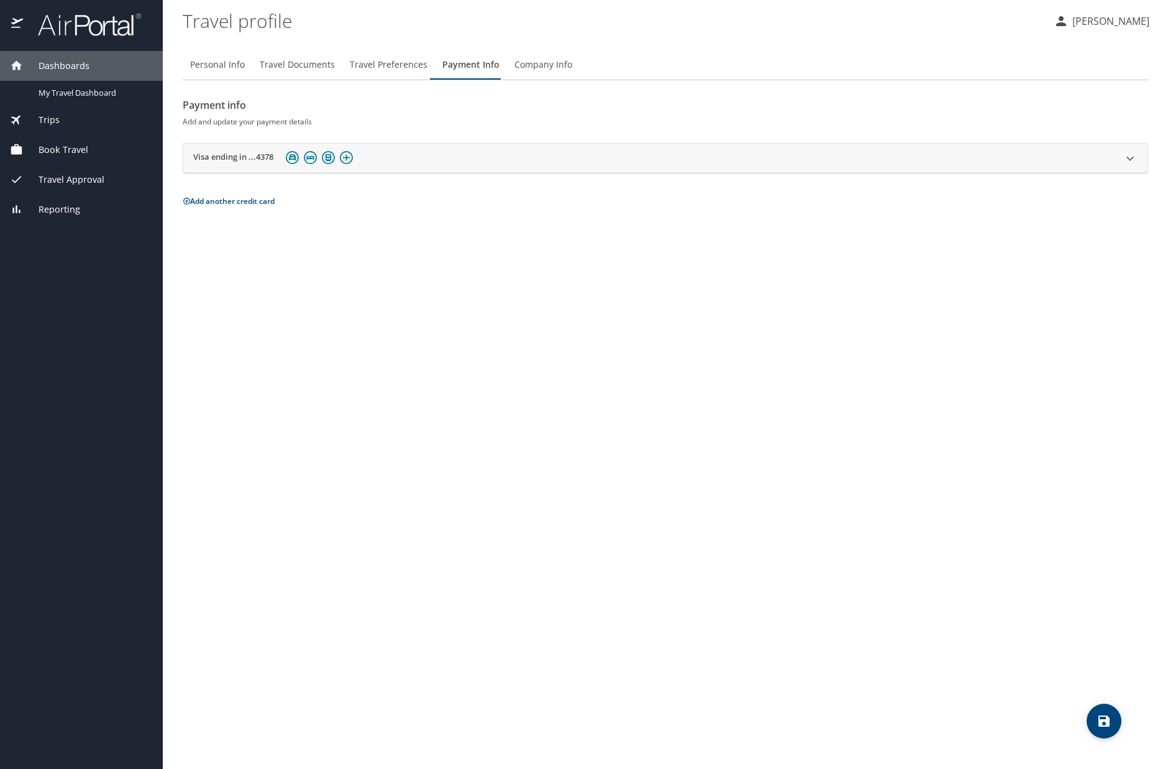
click at [255, 203] on button "Add another credit card" at bounding box center [229, 201] width 92 height 11
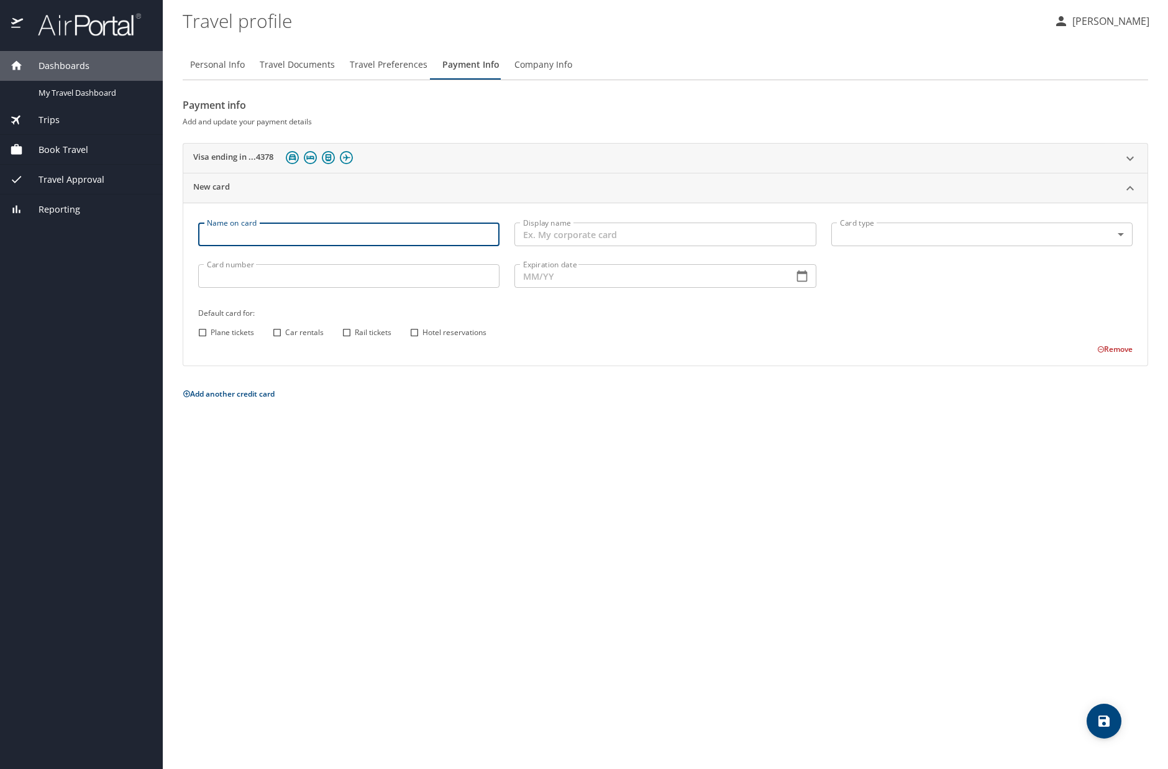
click at [252, 230] on input "Name on card" at bounding box center [348, 234] width 301 height 24
type input "[PERSON_NAME]"
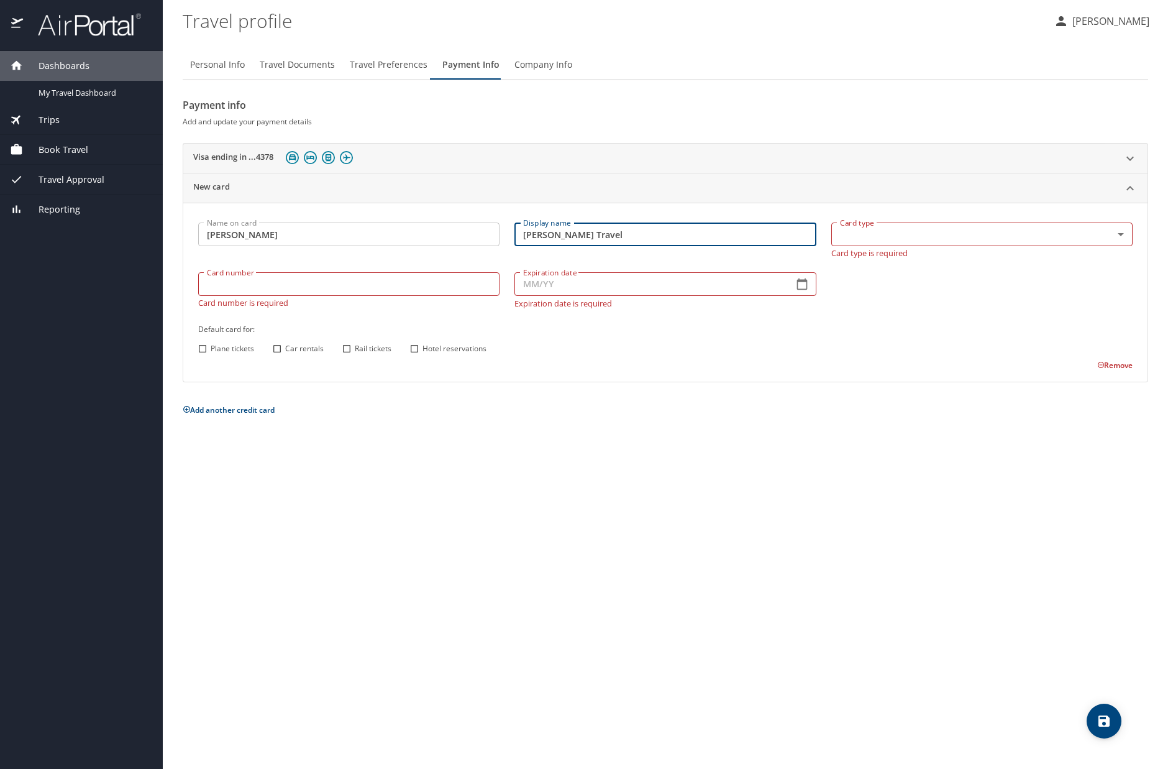
type input "Endicott Travel"
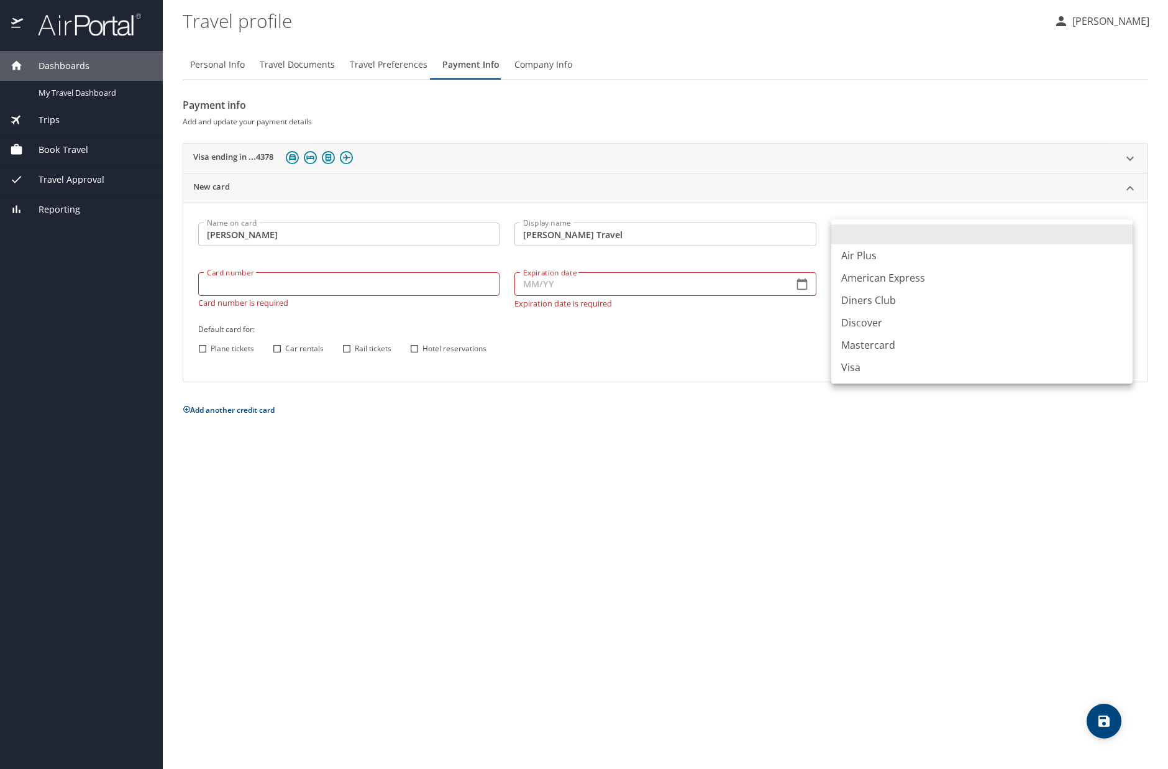
click at [1119, 226] on body "Dashboards My Travel Dashboard Trips Current / Future Trips Past Trips Trips Mi…" at bounding box center [584, 384] width 1168 height 769
click at [858, 365] on li "Visa" at bounding box center [981, 367] width 301 height 22
type input "VI"
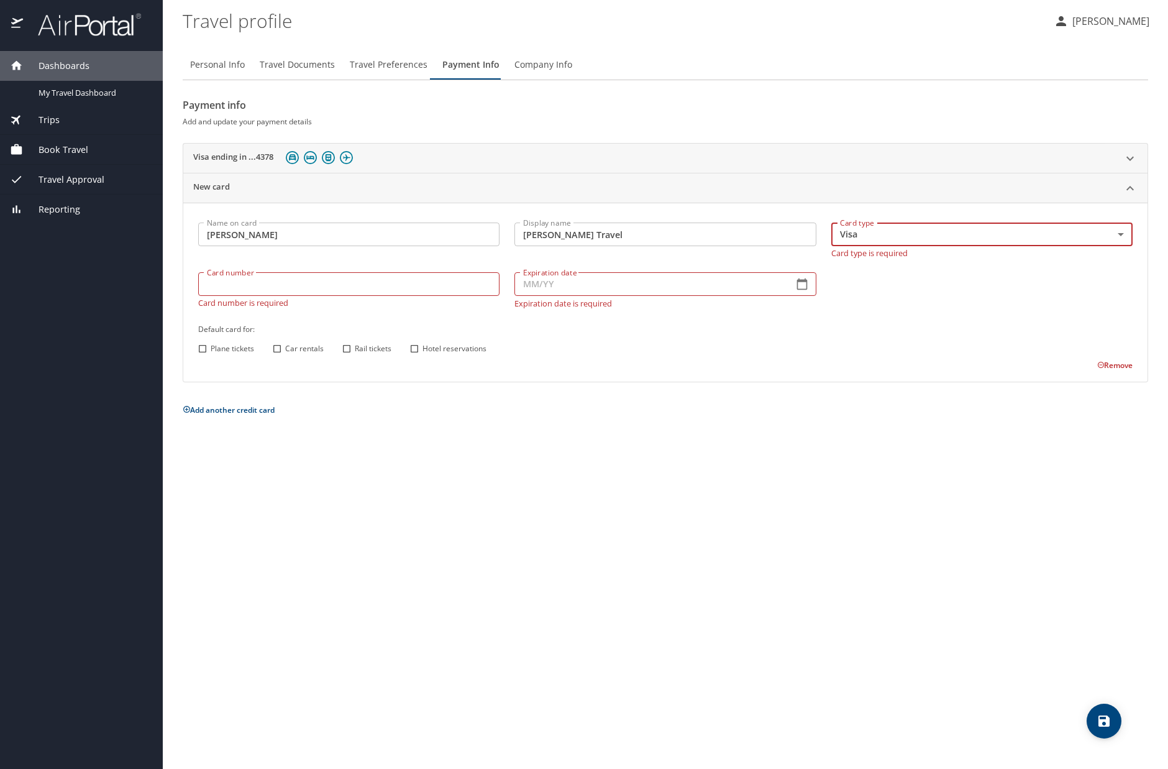
click at [358, 289] on div "Card number Card number Card number is required" at bounding box center [349, 290] width 316 height 50
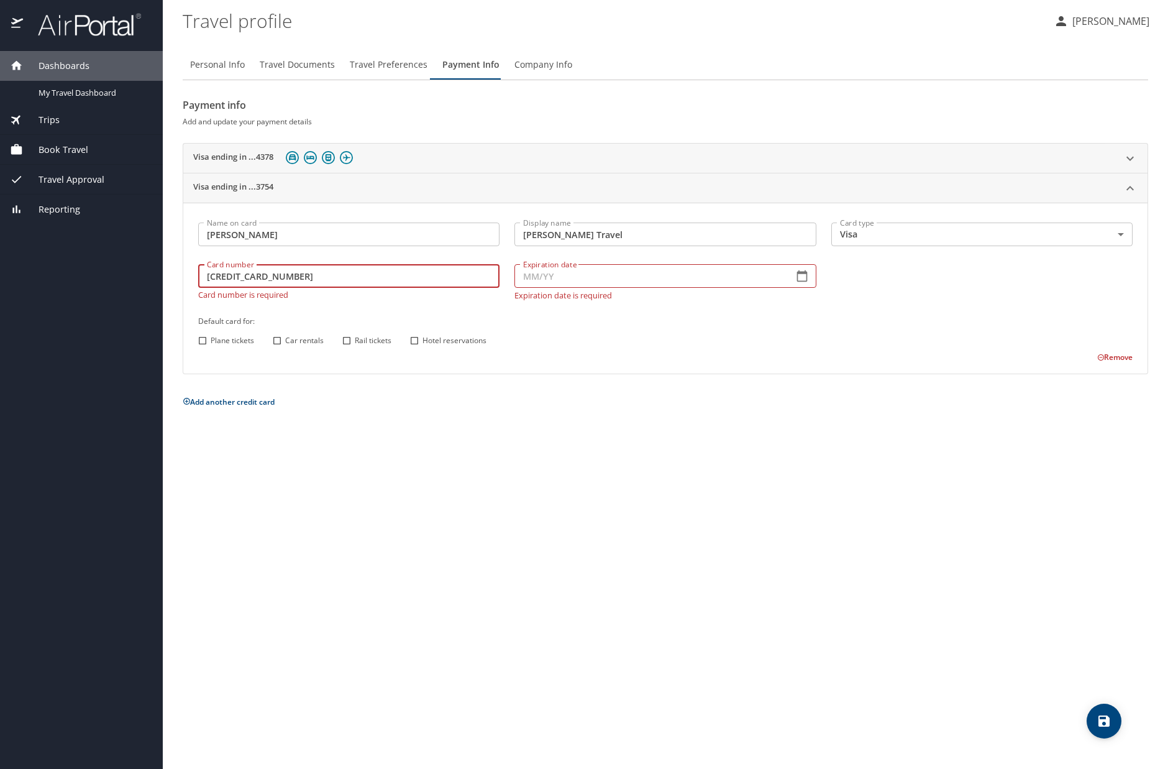
type input "4484863560363754"
click at [528, 275] on input "Expiration date" at bounding box center [649, 276] width 268 height 24
type input "04/27"
click at [554, 329] on div "Default card for: Plane tickets Car rentals Rail tickets Hotel reservations" at bounding box center [665, 331] width 949 height 49
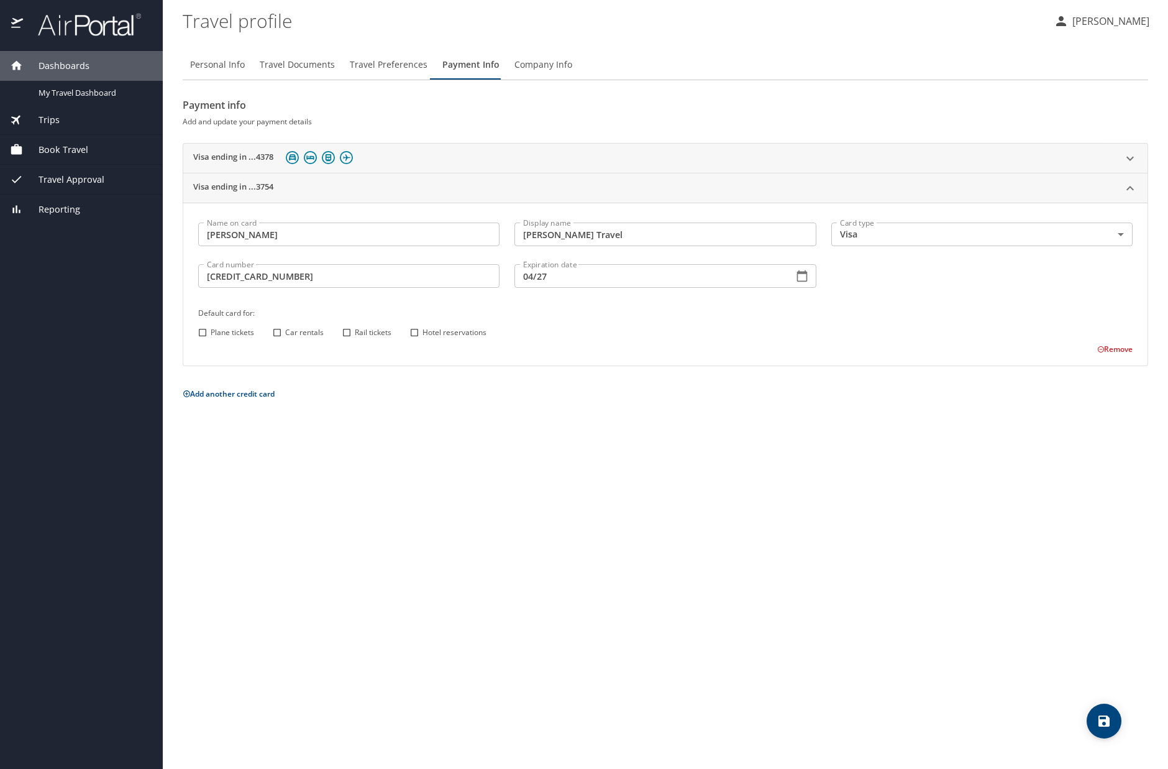
click at [202, 334] on input "Plane tickets" at bounding box center [202, 332] width 16 height 16
checkbox input "true"
click at [280, 333] on input "Car rentals" at bounding box center [277, 332] width 16 height 16
checkbox input "true"
click at [347, 335] on input "Rail tickets" at bounding box center [347, 332] width 16 height 16
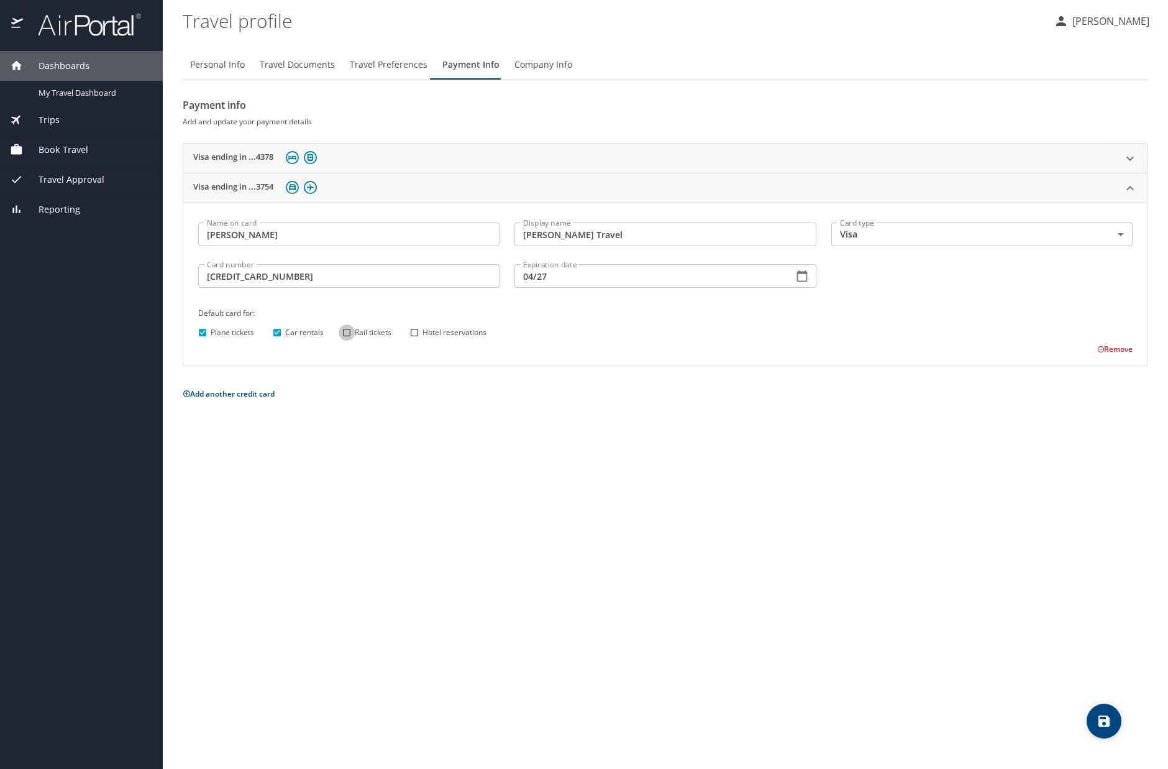
checkbox input "true"
click at [413, 331] on input "Hotel reservations" at bounding box center [414, 332] width 16 height 16
checkbox input "true"
click at [375, 152] on div "Visa ending in ...4378" at bounding box center [654, 158] width 922 height 15
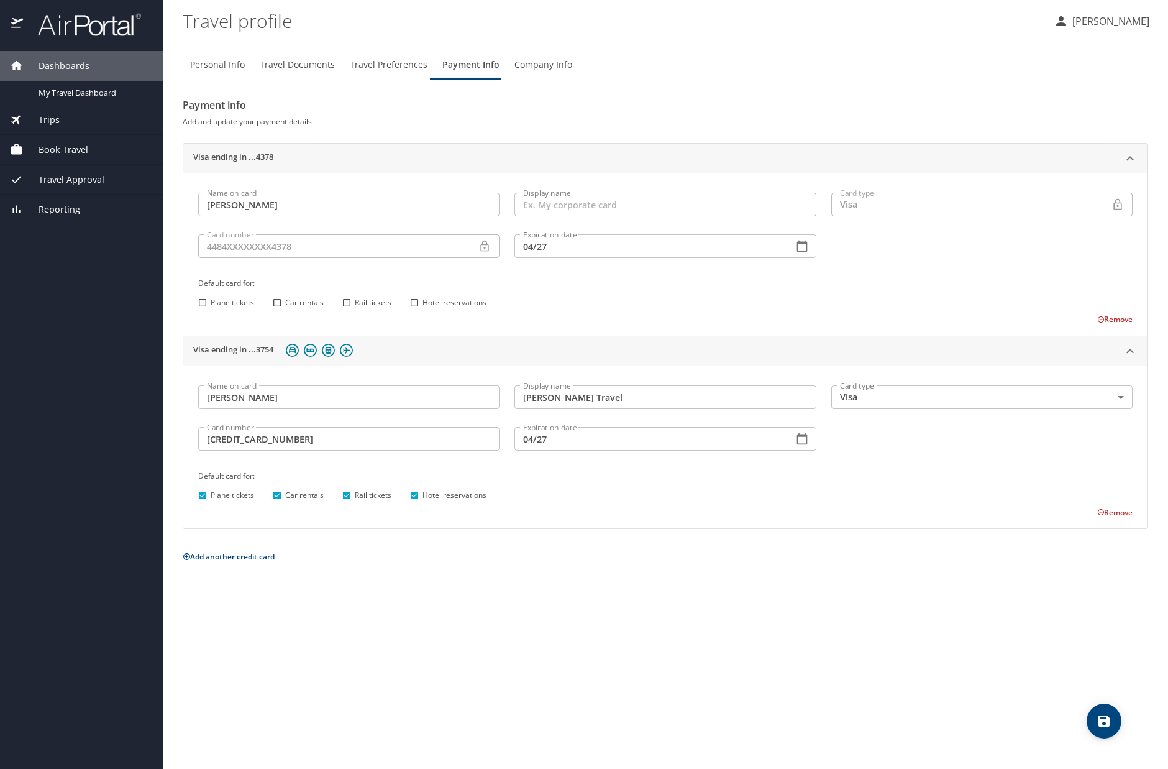
click at [1111, 316] on button "Remove" at bounding box center [1114, 319] width 35 height 11
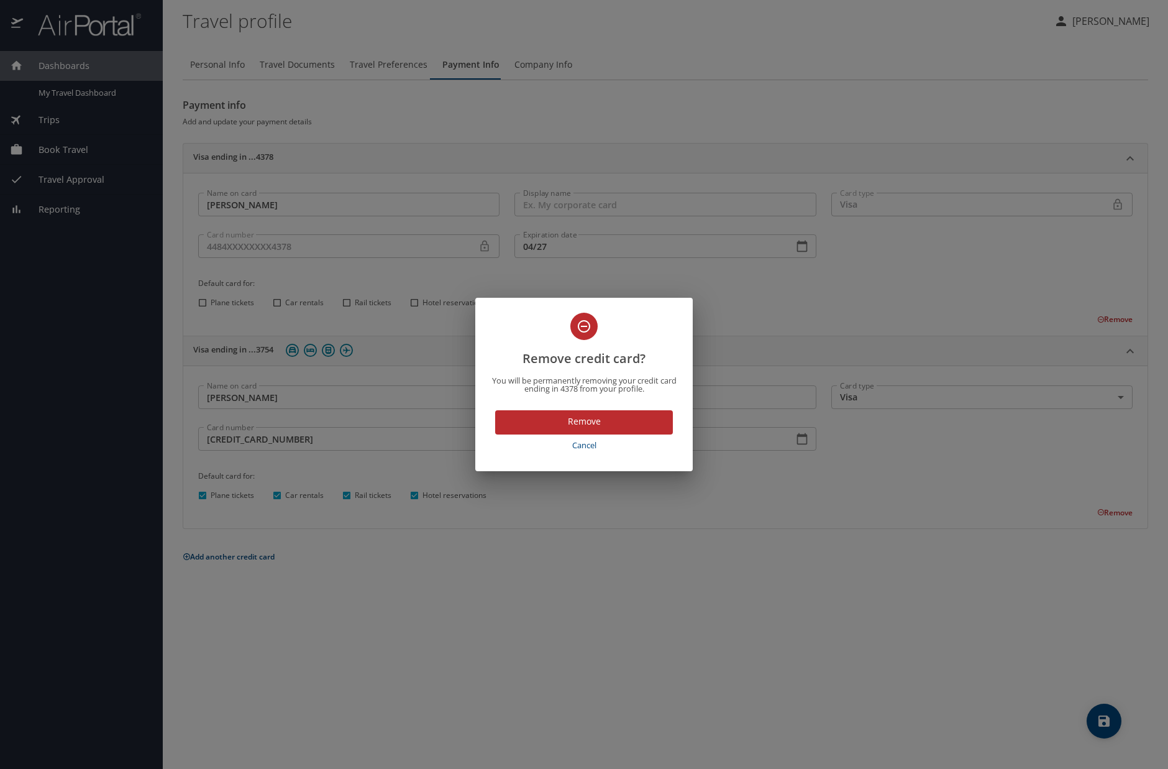
click at [614, 420] on span "Remove" at bounding box center [584, 422] width 158 height 16
